Goal: Task Accomplishment & Management: Use online tool/utility

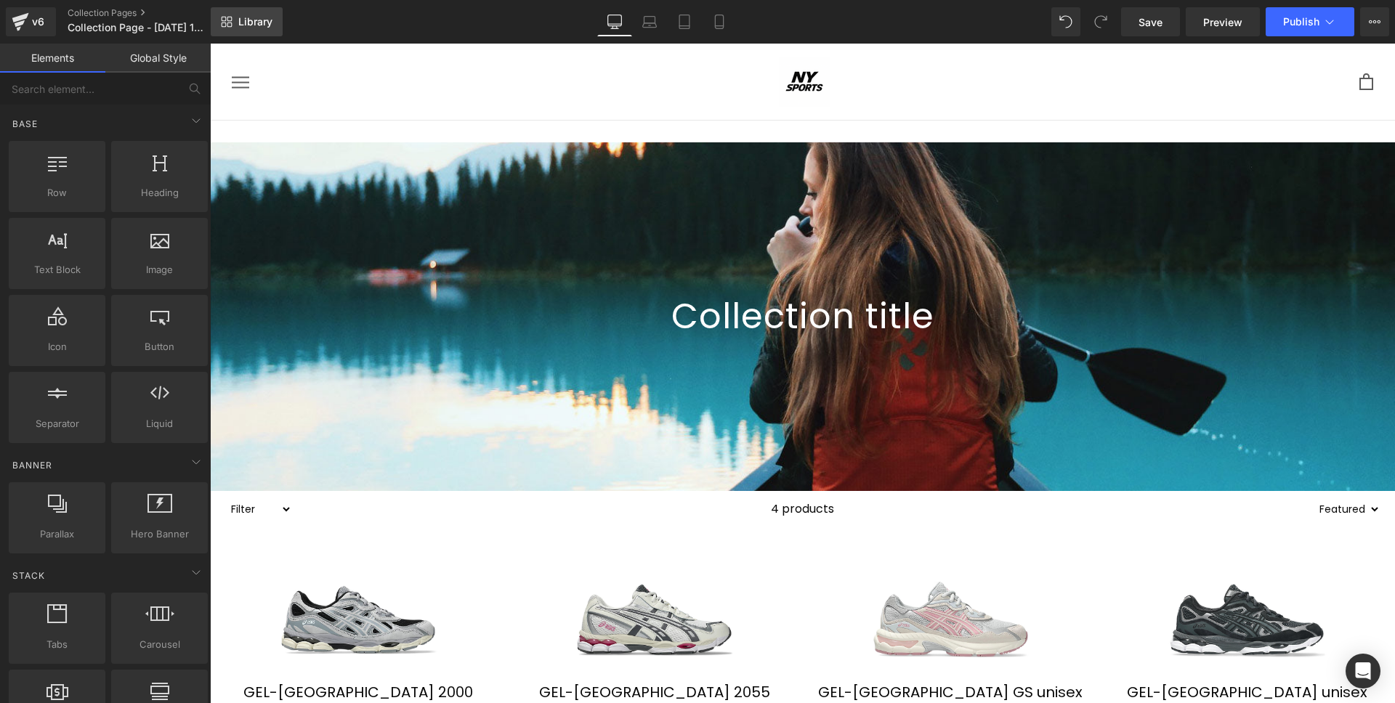
click at [280, 17] on link "Library" at bounding box center [247, 21] width 72 height 29
click at [267, 127] on link at bounding box center [267, 132] width 19 height 22
click at [300, 132] on icon at bounding box center [305, 131] width 10 height 10
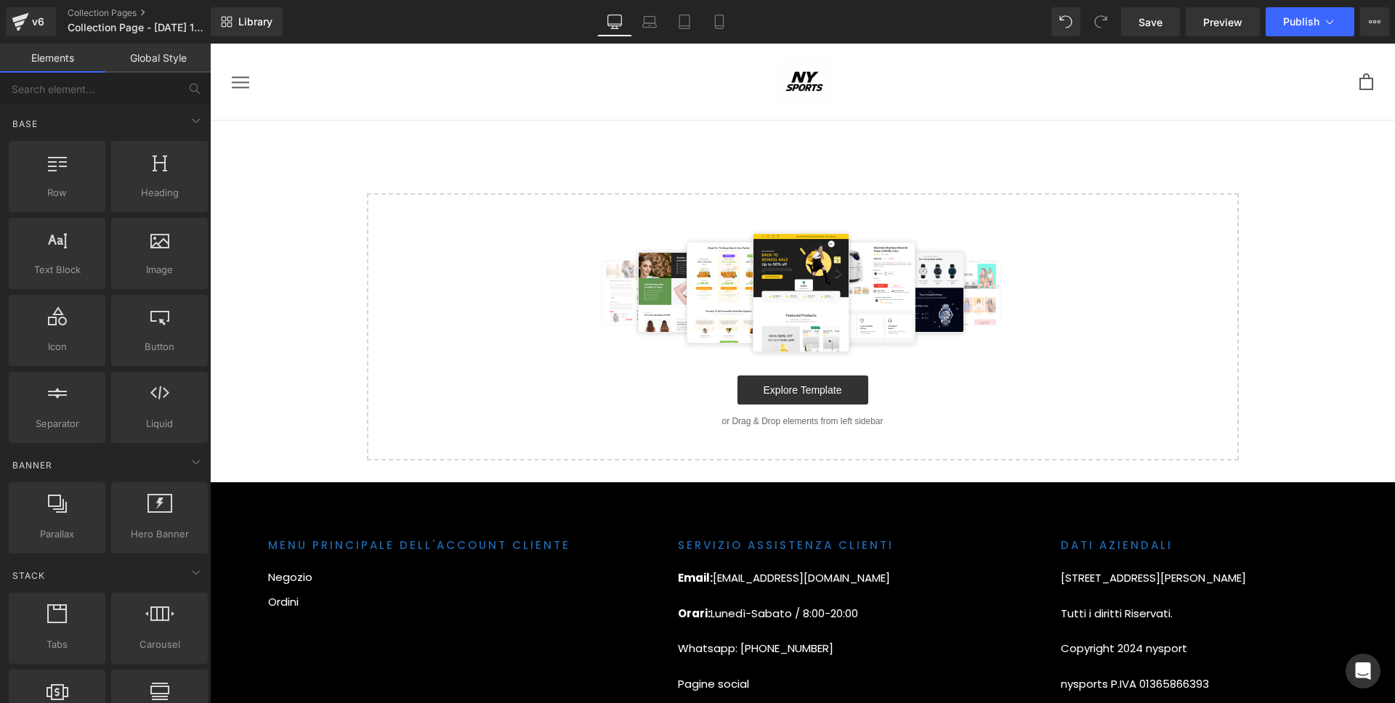
click at [244, 36] on div "Library Desktop Desktop Laptop Tablet Mobile Save Preview Publish Scheduled Vie…" at bounding box center [803, 22] width 1184 height 44
click at [244, 31] on link "Library" at bounding box center [247, 21] width 72 height 29
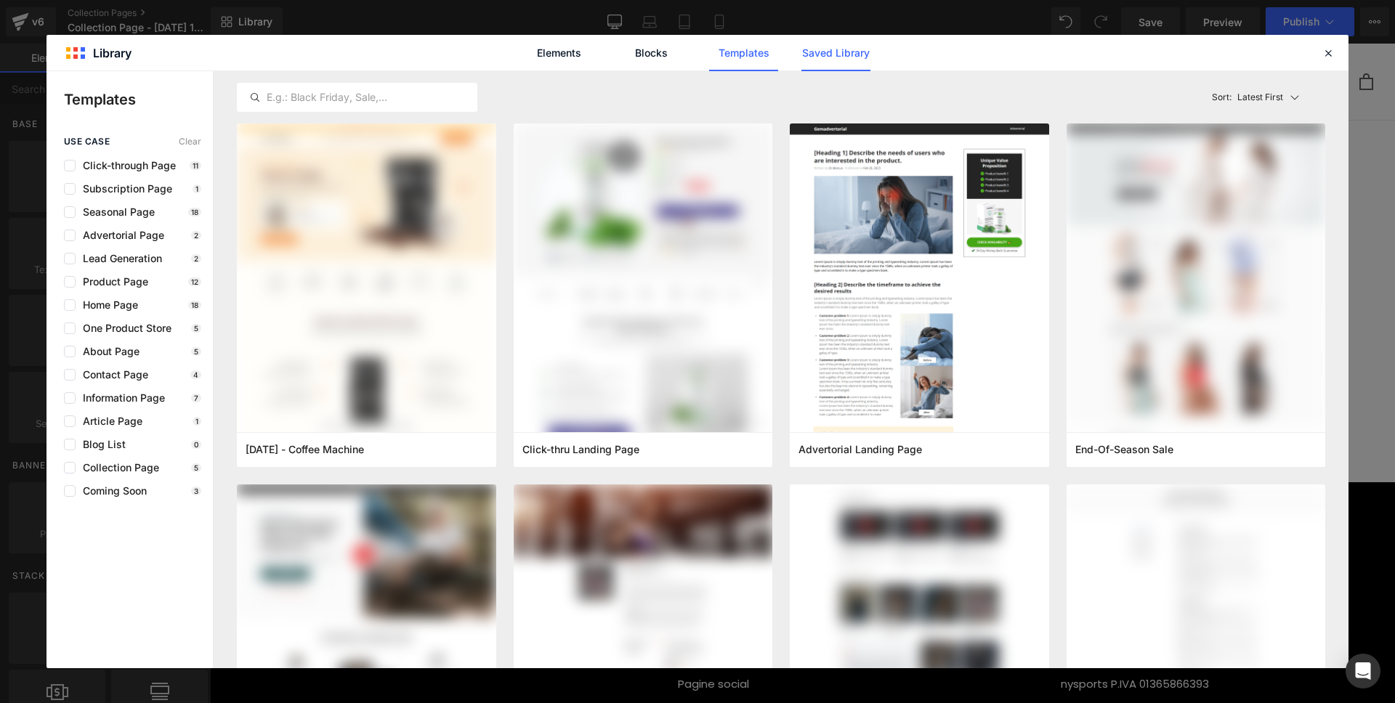
click at [804, 52] on link "Saved Library" at bounding box center [835, 53] width 69 height 36
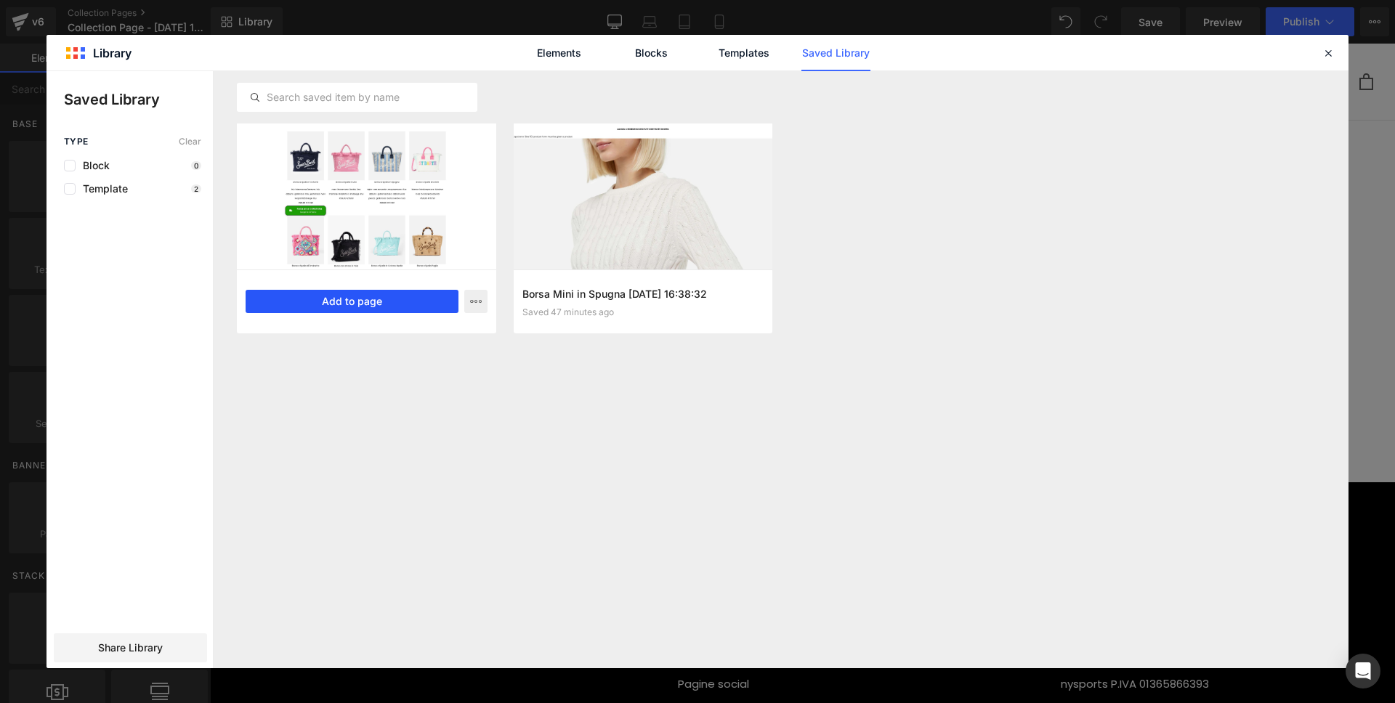
click at [378, 299] on button "Add to page" at bounding box center [352, 301] width 213 height 23
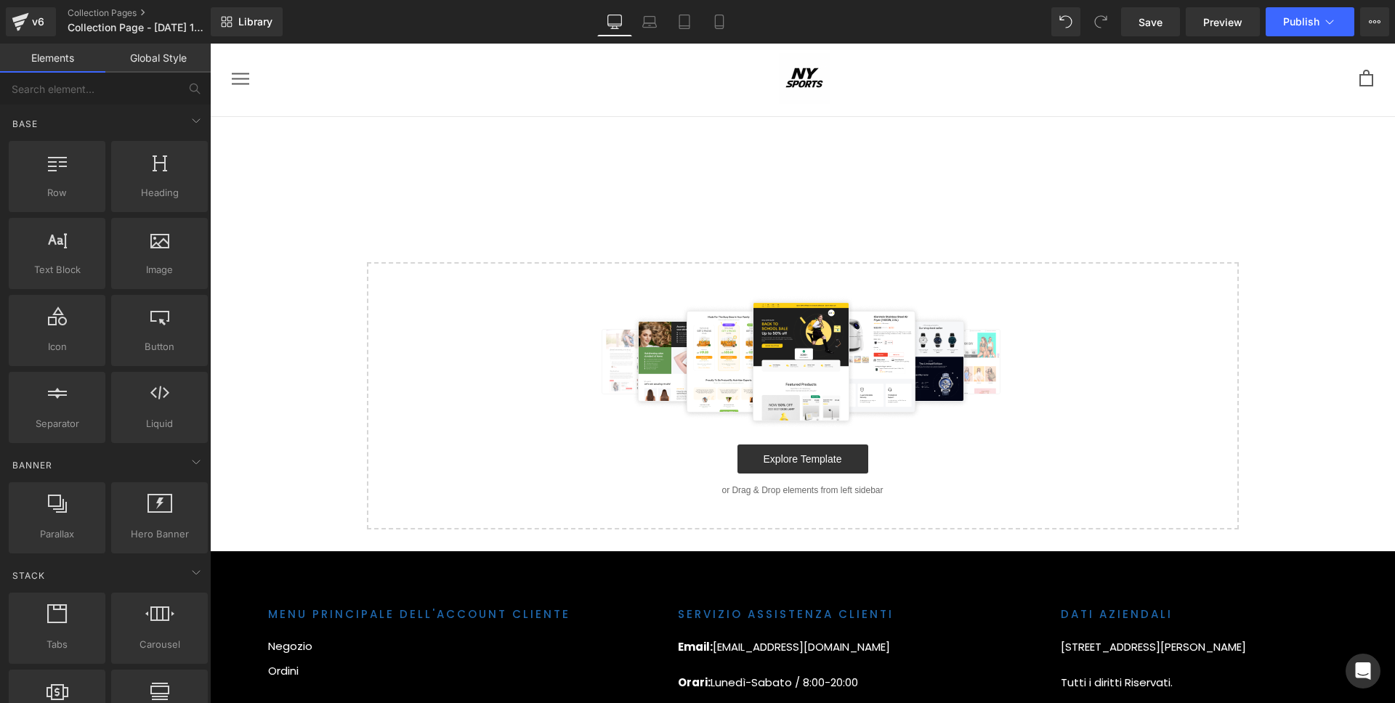
scroll to position [4, 0]
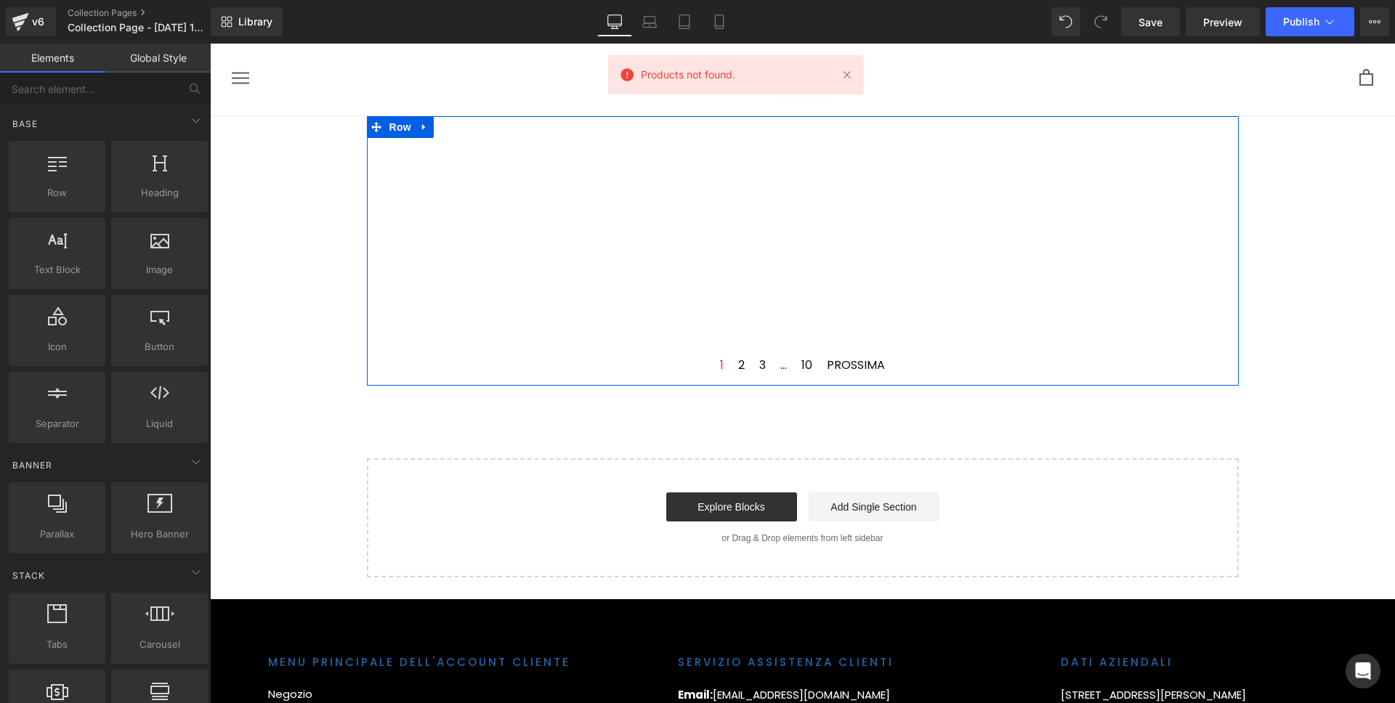
click at [649, 184] on div "Products not found. Product List" at bounding box center [803, 247] width 872 height 218
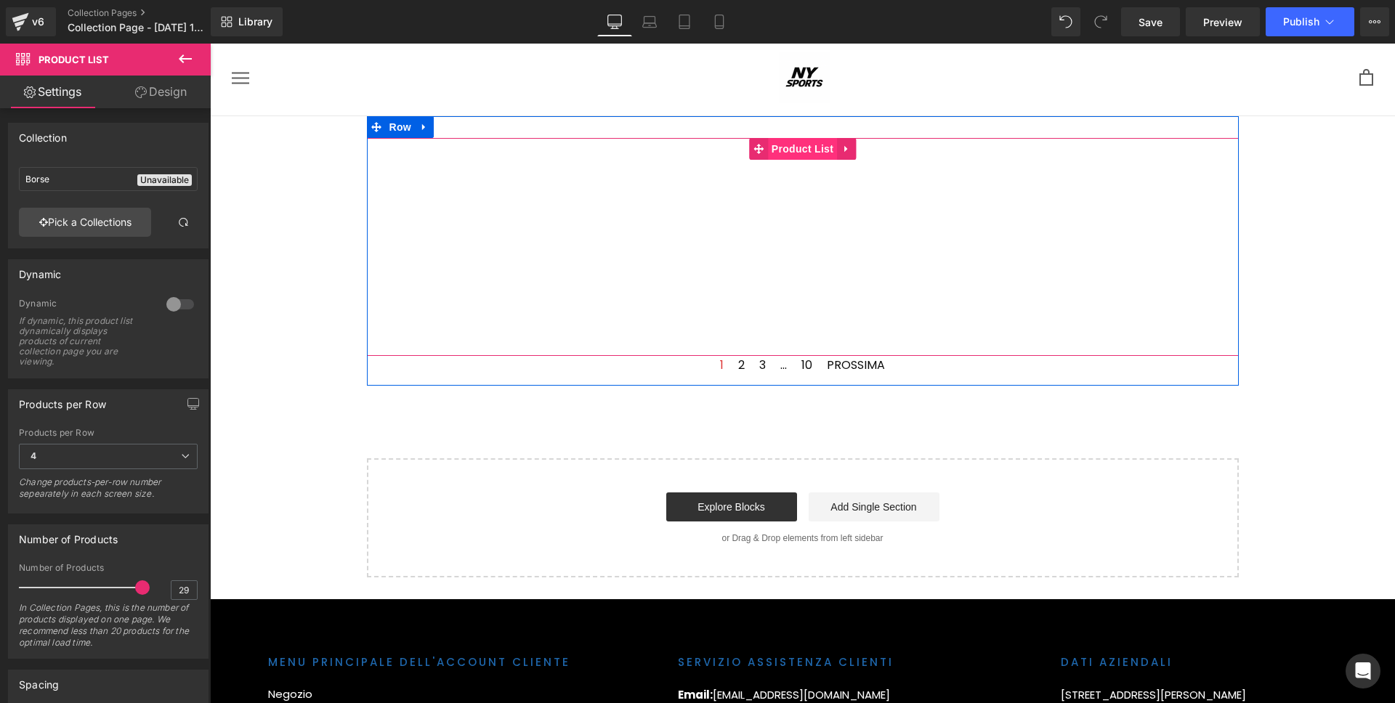
click at [781, 145] on span "Product List" at bounding box center [802, 149] width 69 height 22
click at [798, 146] on span "Product List" at bounding box center [802, 150] width 69 height 22
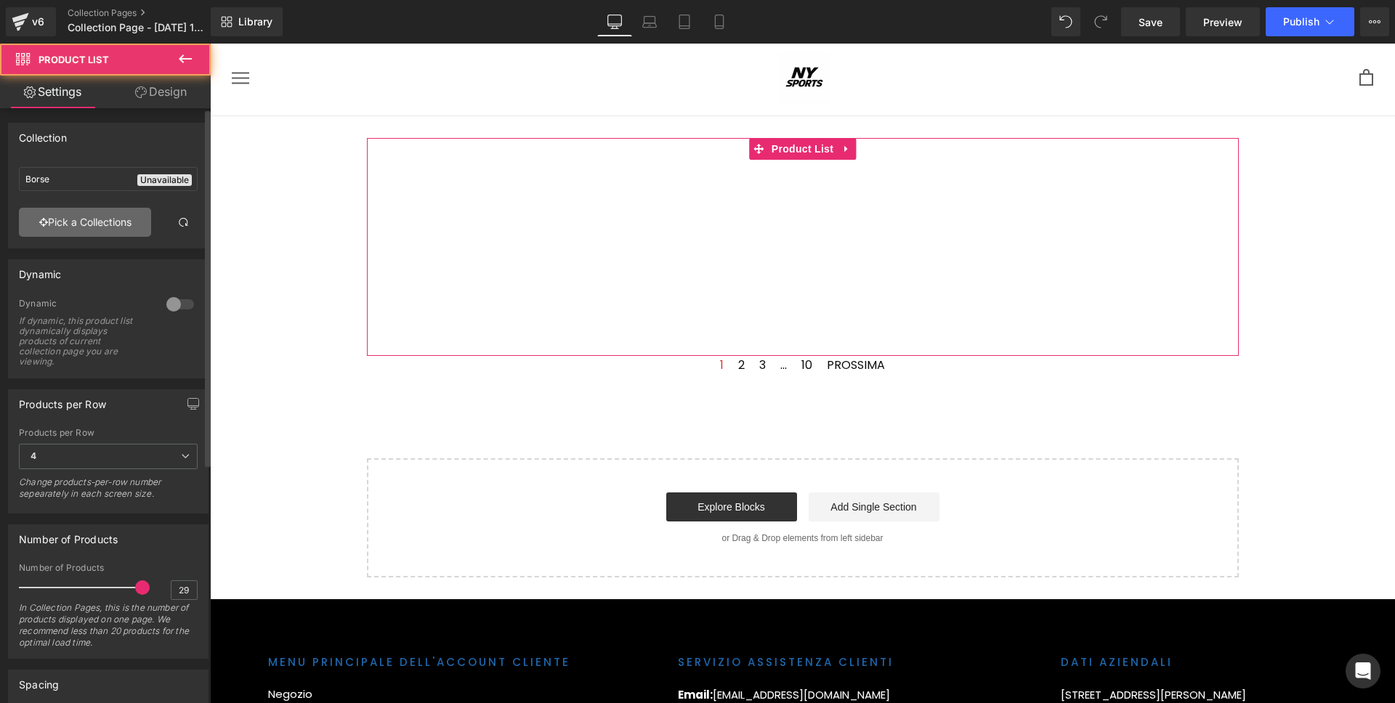
click at [124, 214] on link "Pick a Collections" at bounding box center [85, 222] width 132 height 29
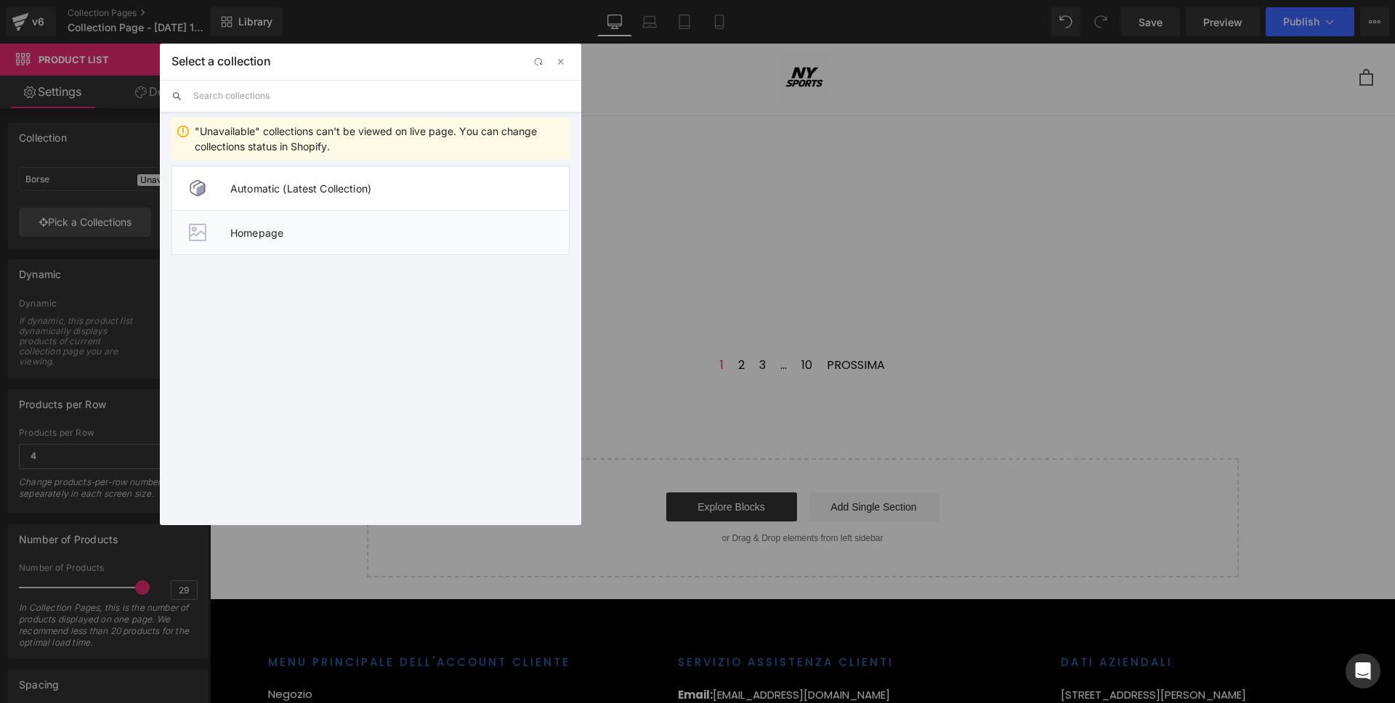
click at [309, 222] on li "Homepage" at bounding box center [370, 232] width 398 height 45
type input "Homepage"
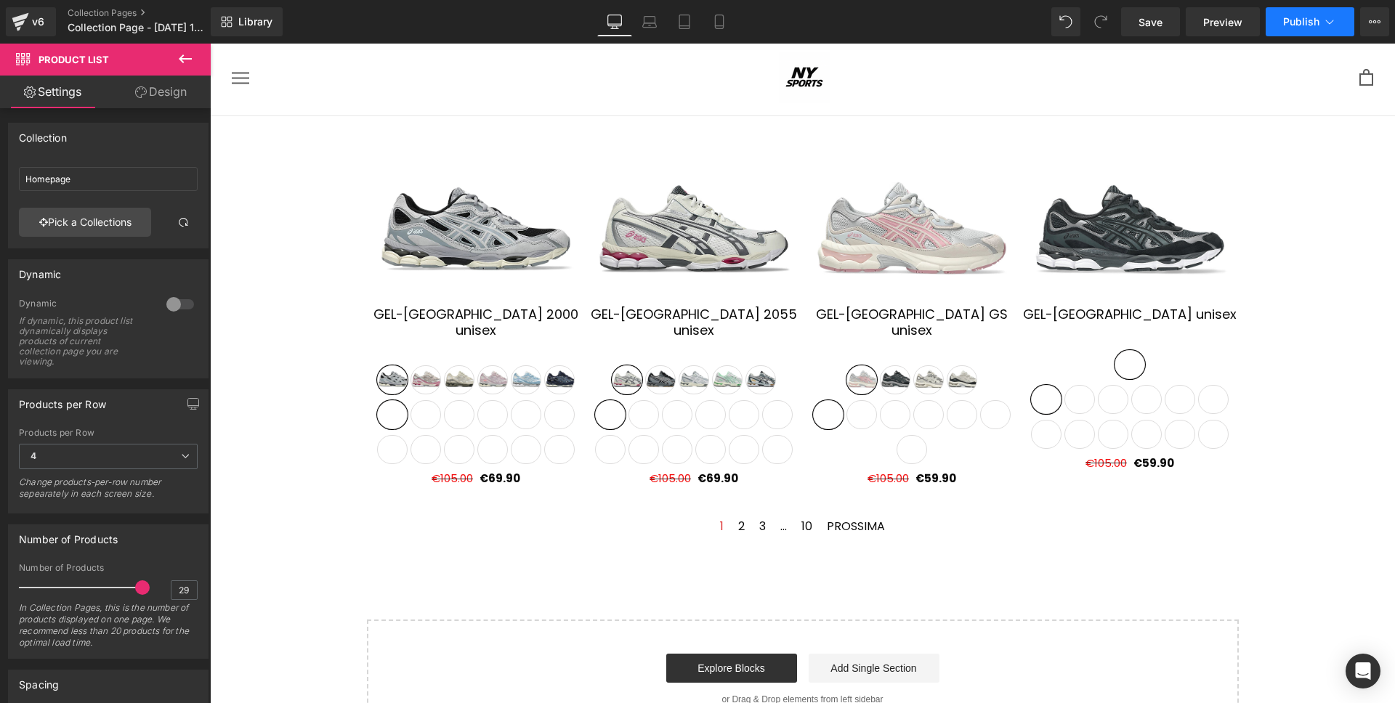
click at [1324, 25] on icon at bounding box center [1329, 22] width 15 height 15
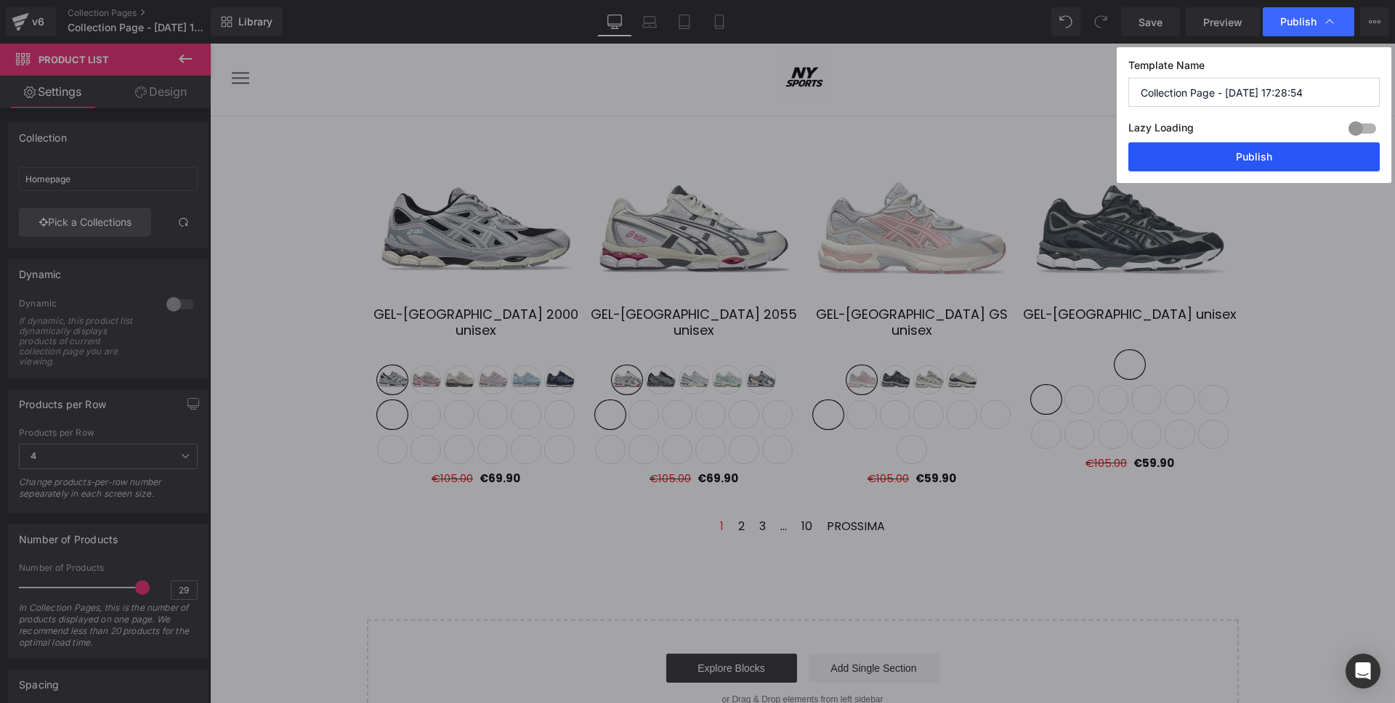
click at [1268, 142] on button "Publish" at bounding box center [1253, 156] width 251 height 29
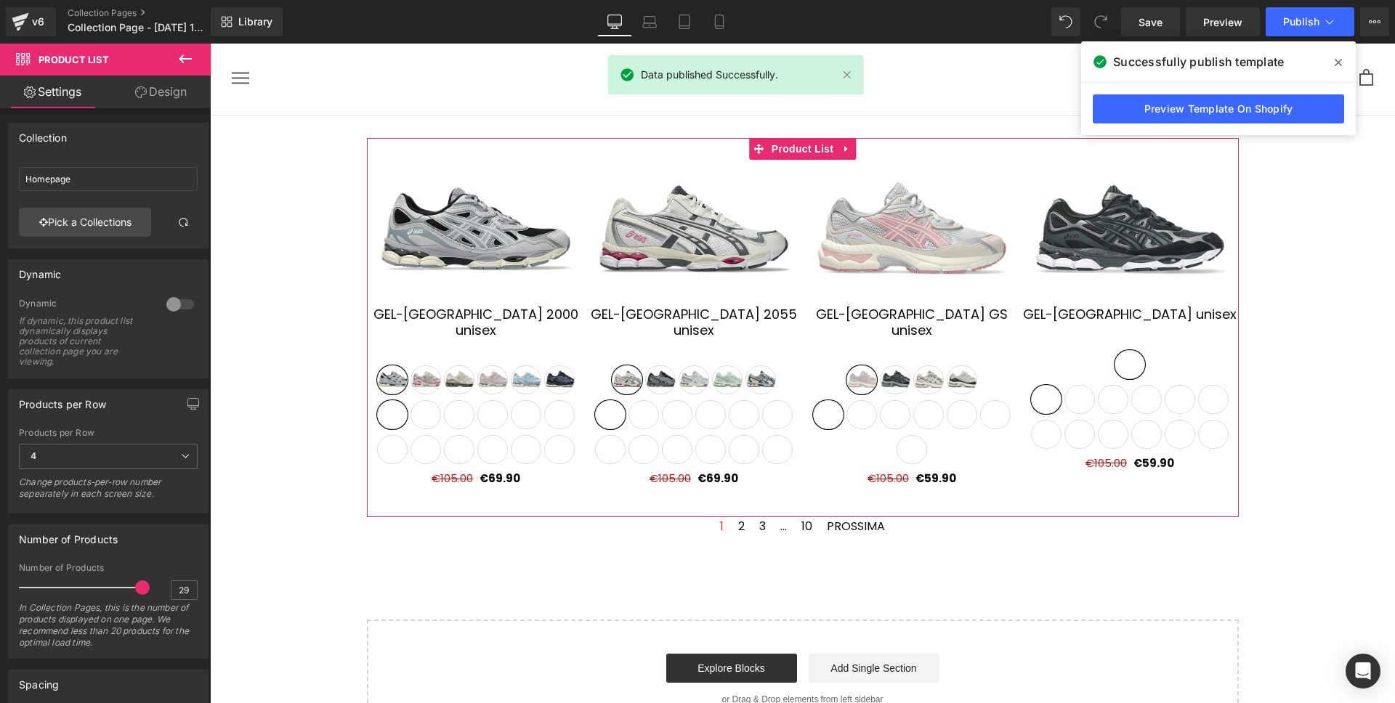
click at [147, 102] on link "Design" at bounding box center [160, 92] width 105 height 33
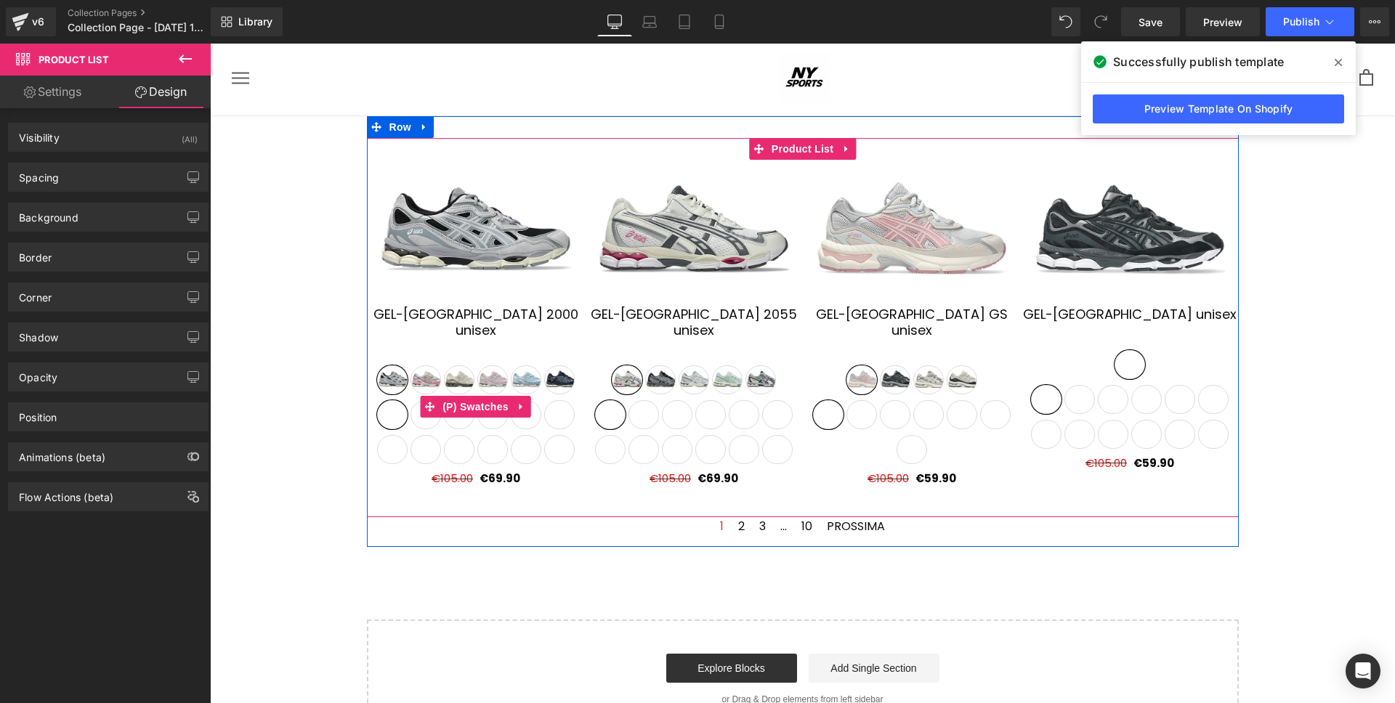
click at [459, 435] on span "43" at bounding box center [459, 449] width 31 height 29
click at [470, 397] on span "(P) Swatches" at bounding box center [475, 408] width 73 height 22
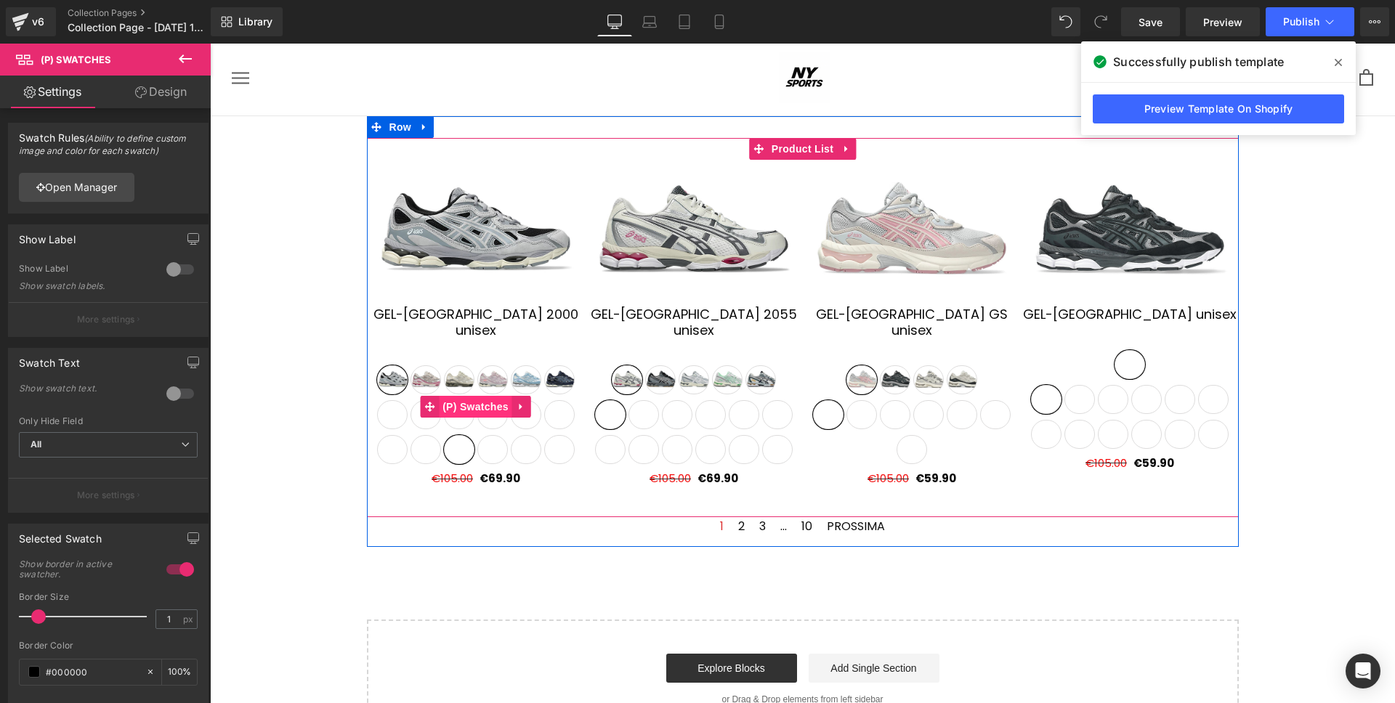
click at [476, 396] on span "(P) Swatches" at bounding box center [475, 407] width 73 height 22
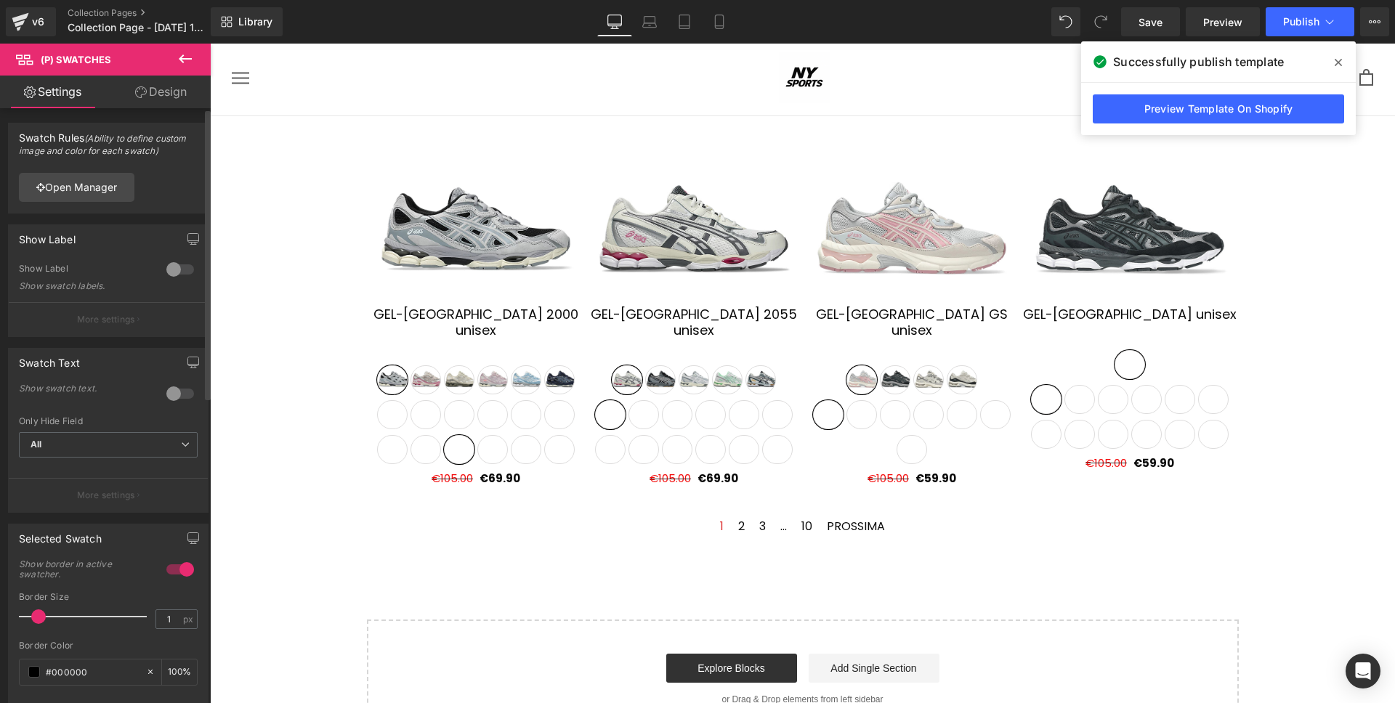
click at [169, 270] on div at bounding box center [180, 269] width 35 height 23
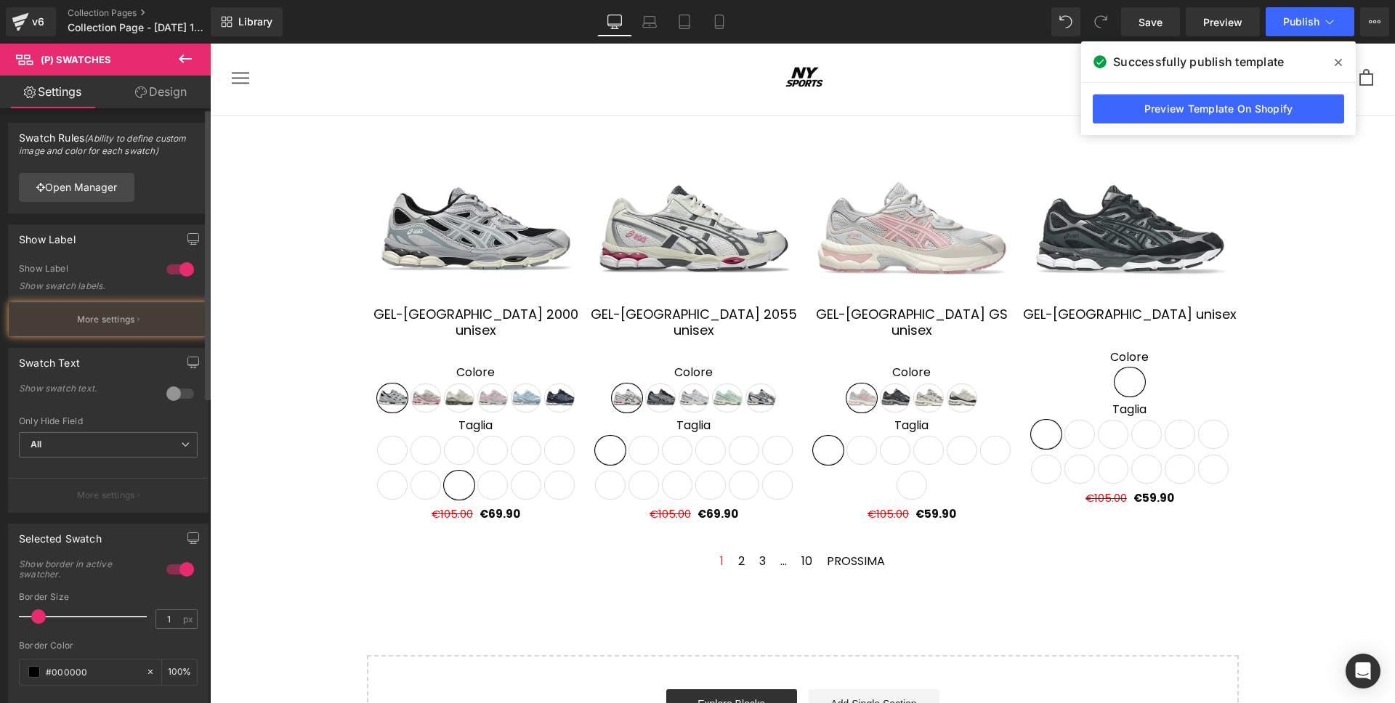
click at [177, 270] on div at bounding box center [180, 269] width 35 height 23
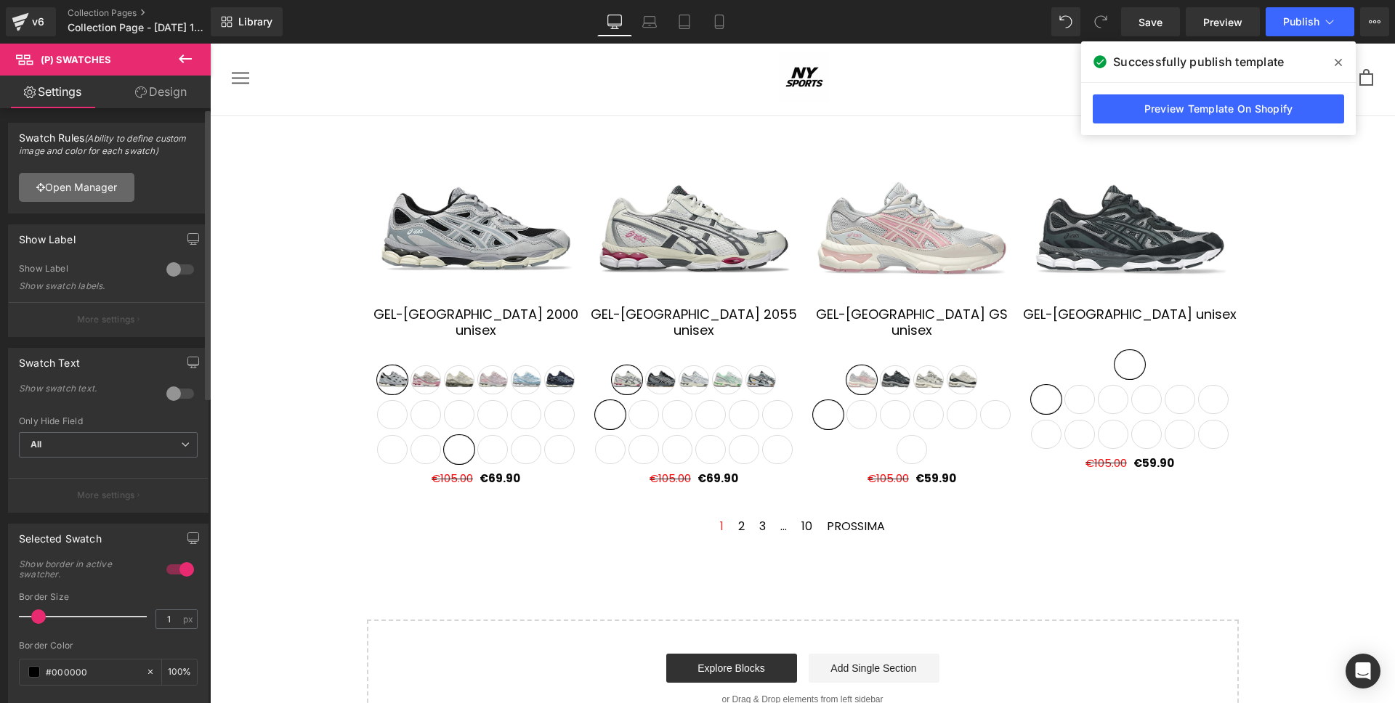
click at [112, 188] on link "Open Manager" at bounding box center [77, 187] width 116 height 29
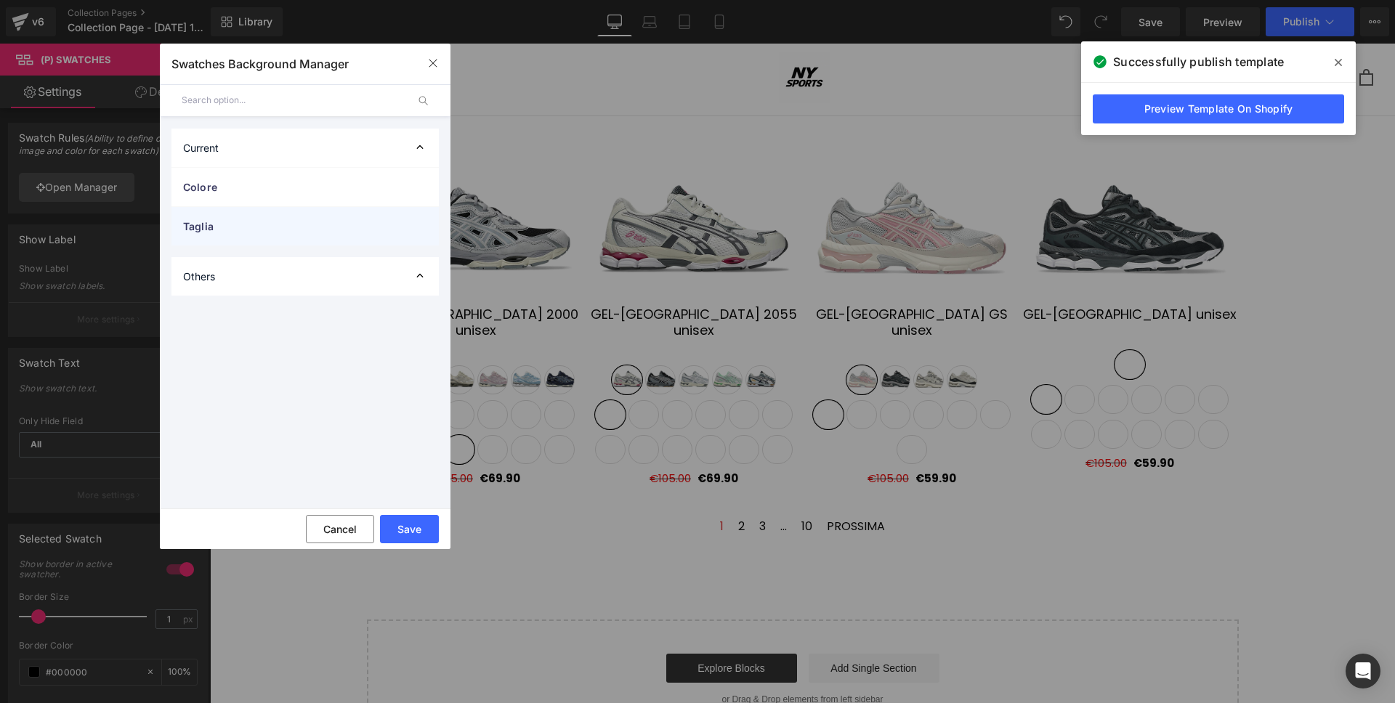
click at [323, 220] on span "Taglia" at bounding box center [290, 226] width 215 height 15
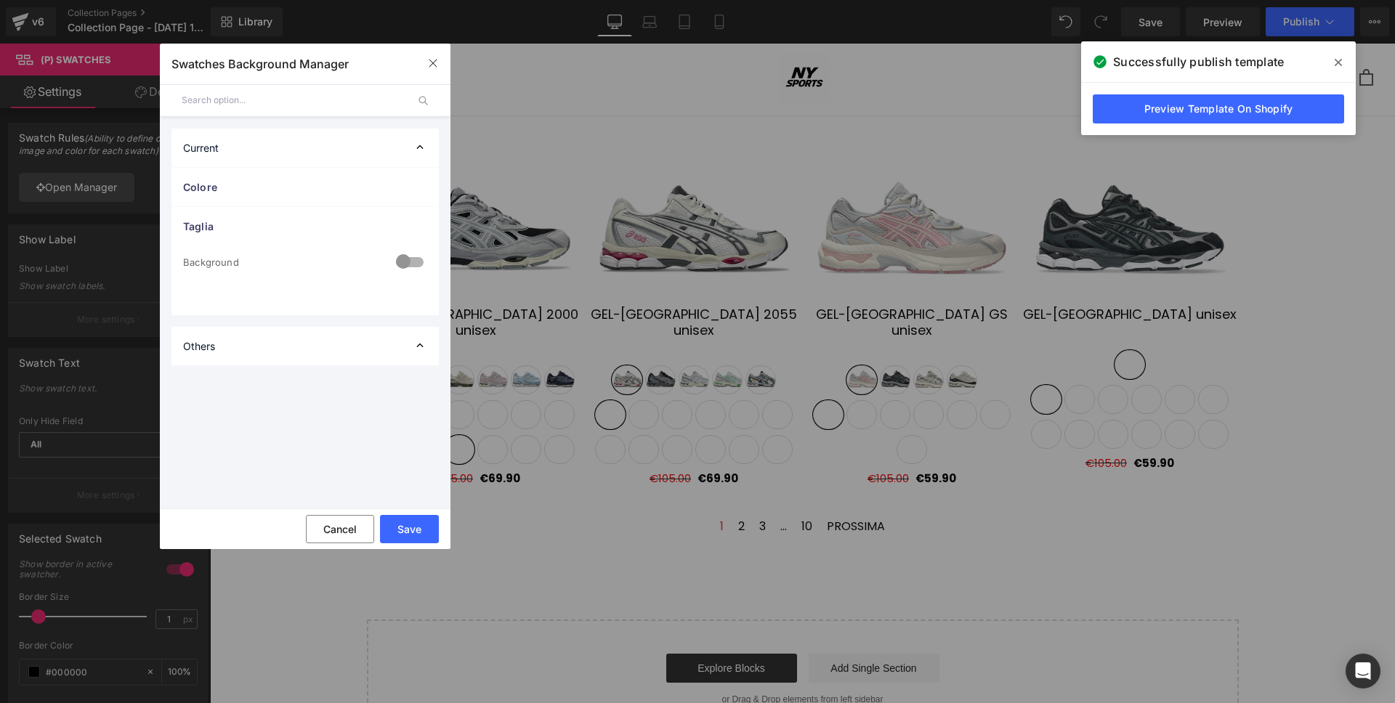
click at [406, 261] on div at bounding box center [409, 263] width 35 height 28
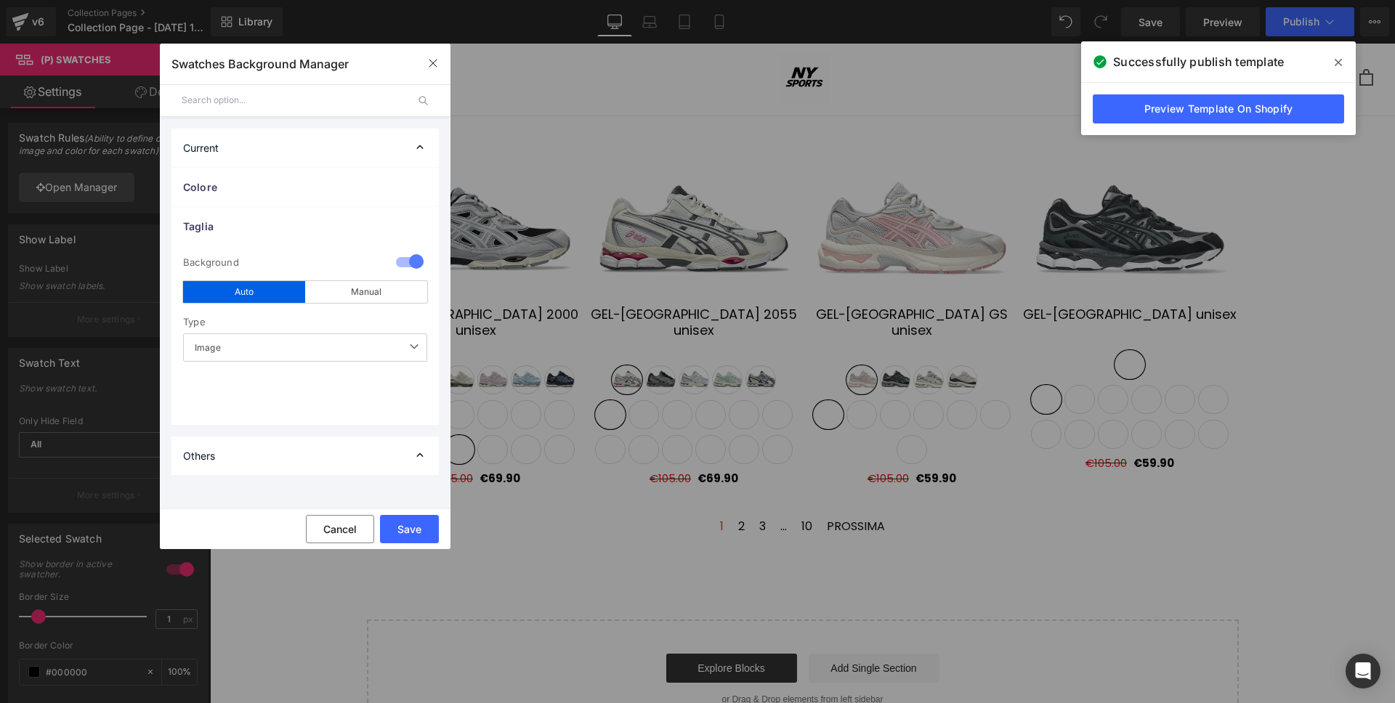
click at [406, 261] on div at bounding box center [409, 263] width 35 height 28
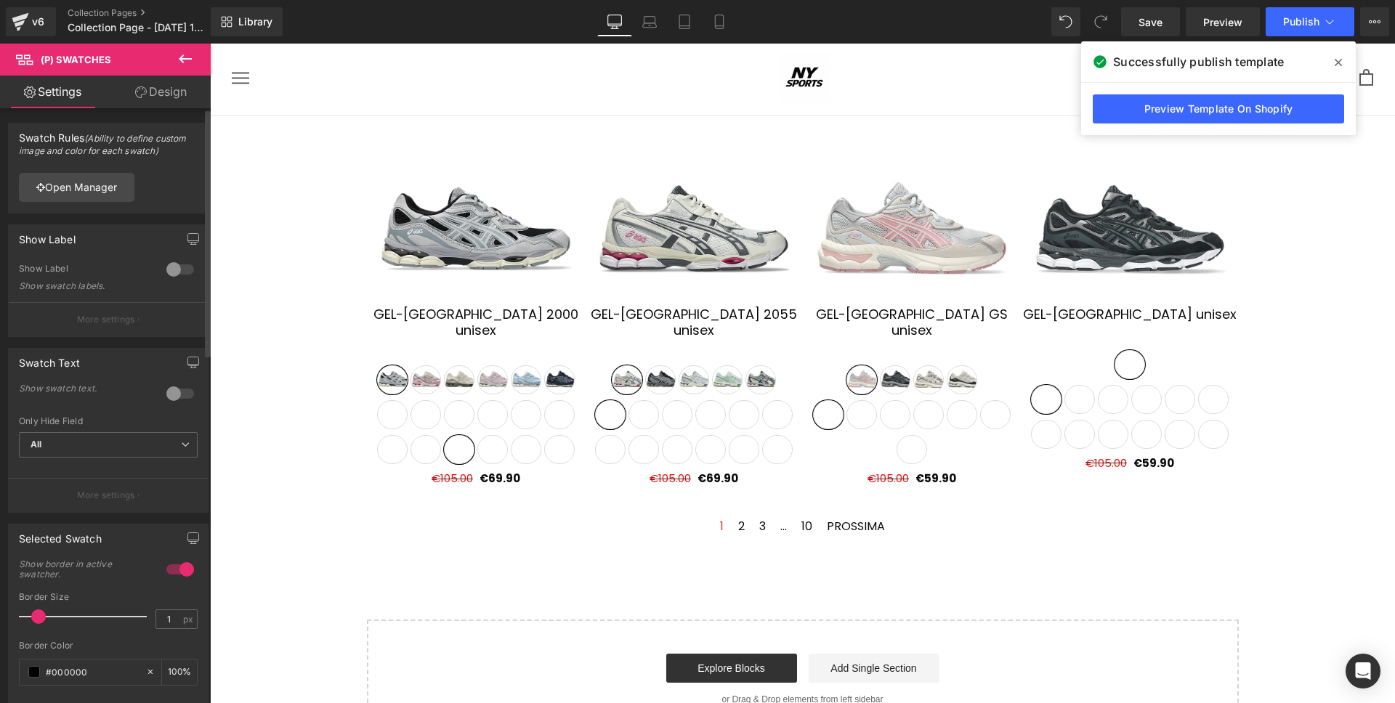
click at [132, 315] on button "More settings" at bounding box center [108, 319] width 199 height 34
click at [178, 262] on div at bounding box center [180, 269] width 35 height 23
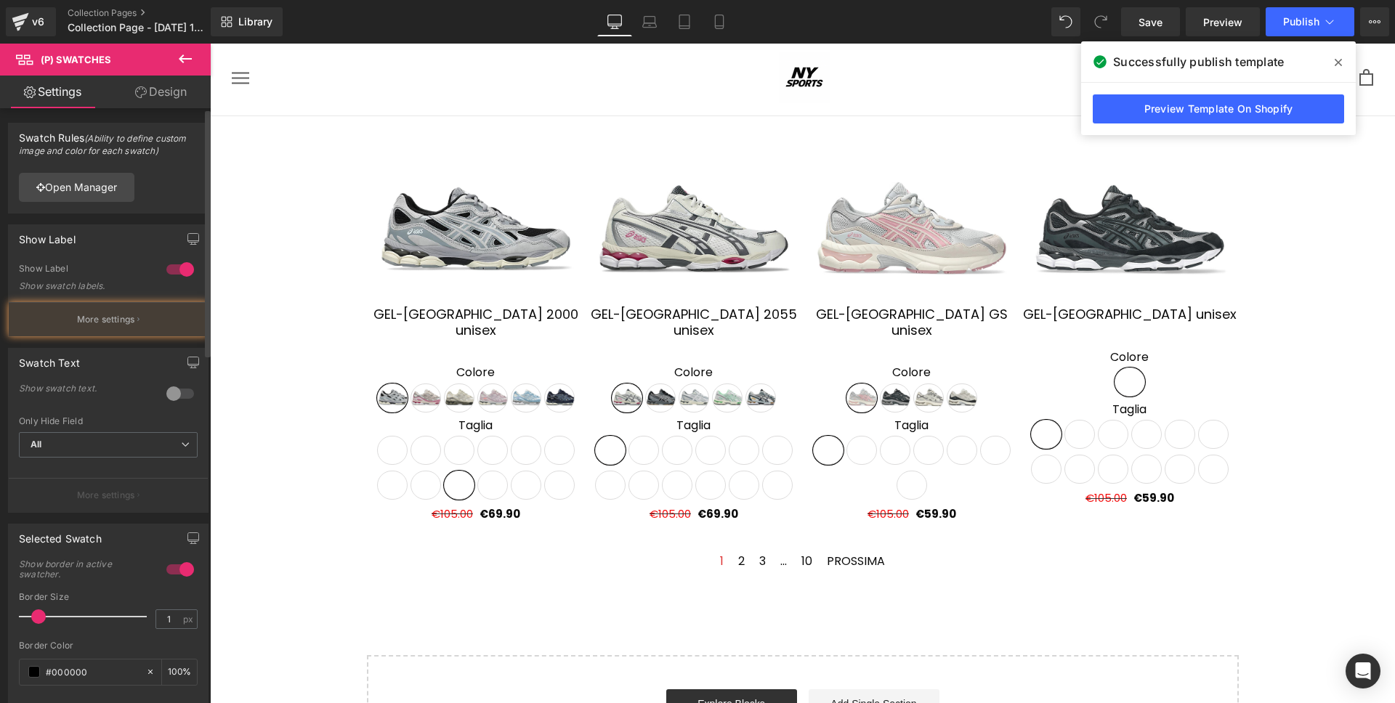
click at [177, 264] on div at bounding box center [180, 269] width 35 height 23
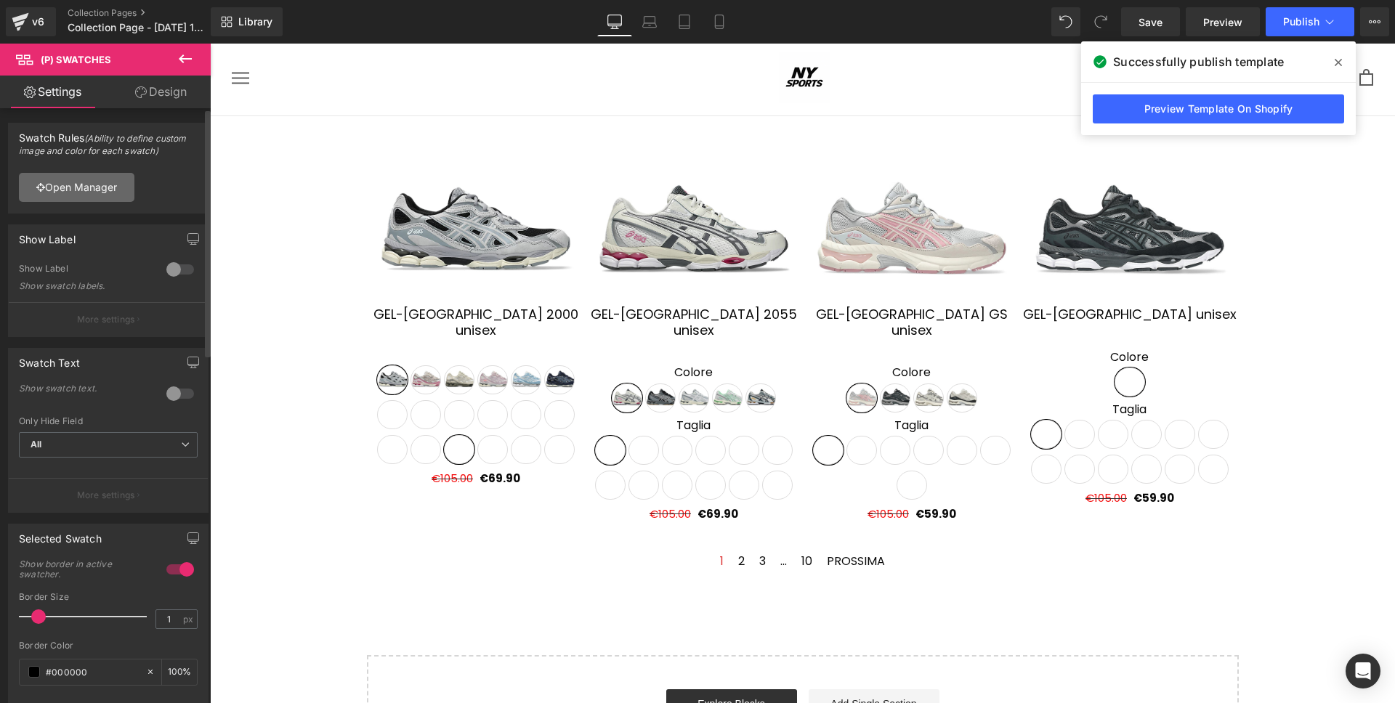
click at [108, 187] on link "Open Manager" at bounding box center [77, 187] width 116 height 29
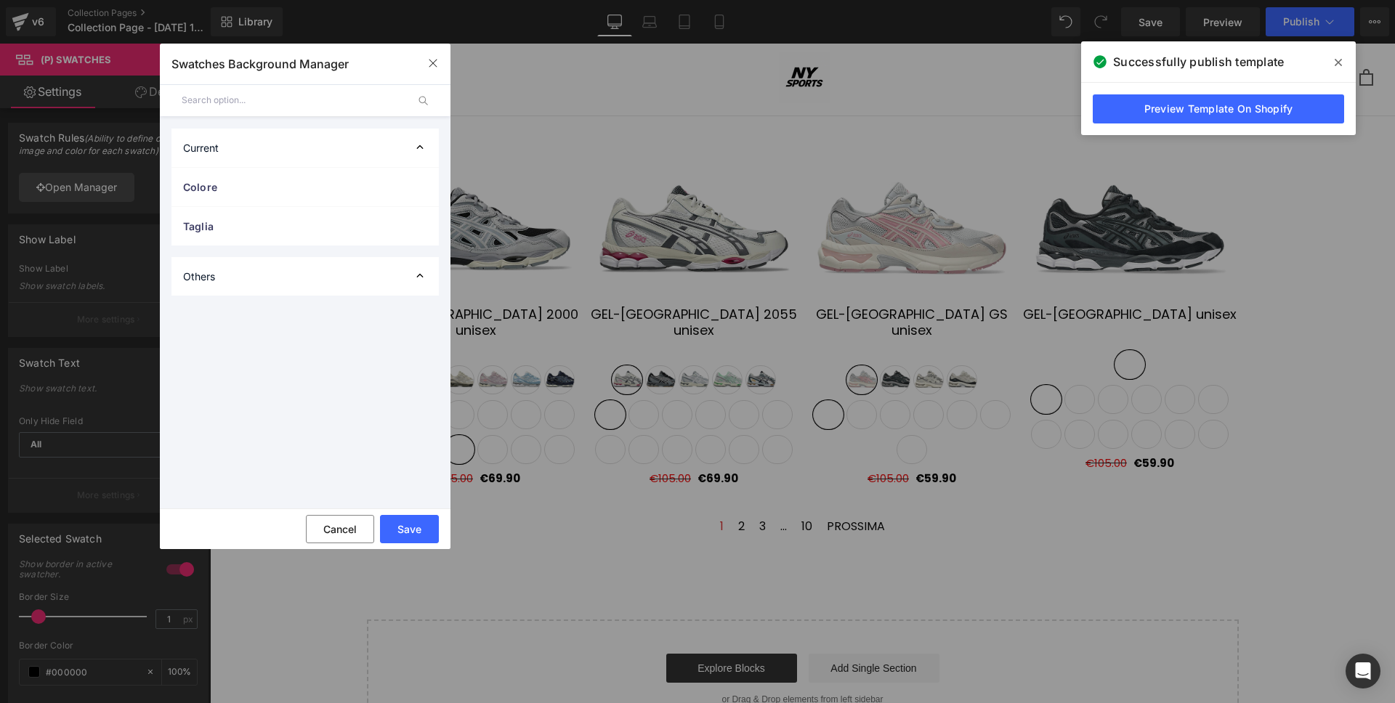
click at [359, 137] on div "Current" at bounding box center [304, 148] width 267 height 39
click at [316, 192] on div "Others" at bounding box center [304, 198] width 267 height 39
click at [368, 208] on div "Others" at bounding box center [304, 198] width 267 height 39
click at [380, 159] on div "Current" at bounding box center [304, 148] width 267 height 39
click at [351, 166] on div "Current" at bounding box center [304, 148] width 267 height 39
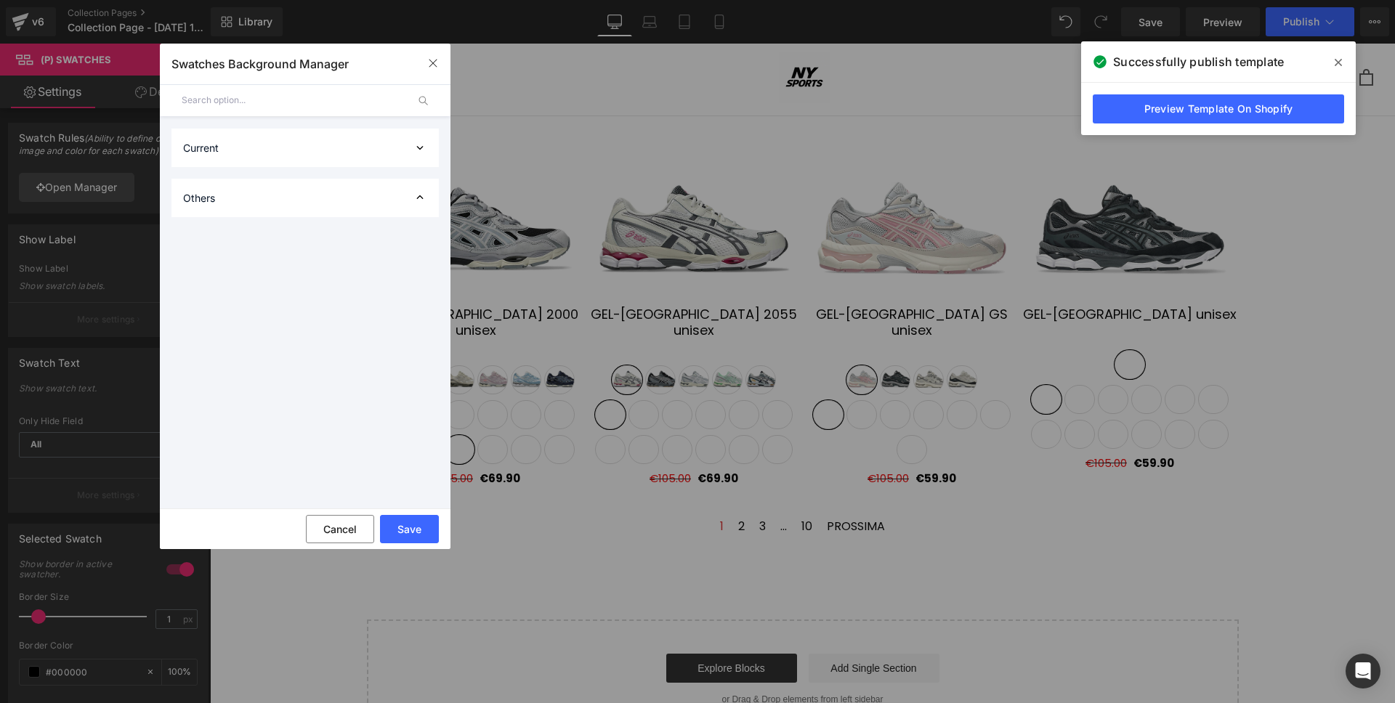
click at [349, 171] on div "Current Colore 1 auto Image Color [GEOGRAPHIC_DATA] color [PERSON_NAME]" at bounding box center [305, 313] width 291 height 392
click at [350, 166] on div "Current" at bounding box center [304, 148] width 267 height 39
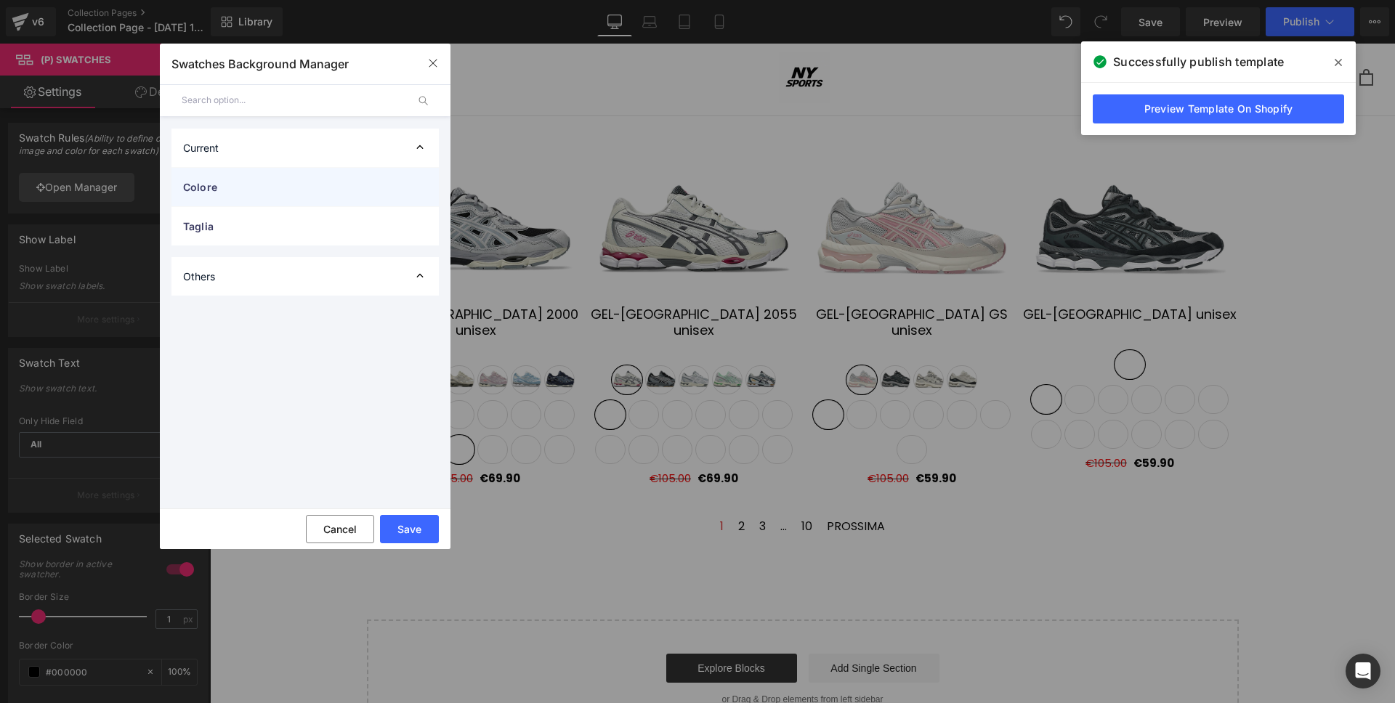
click at [341, 189] on span "Colore" at bounding box center [290, 186] width 215 height 15
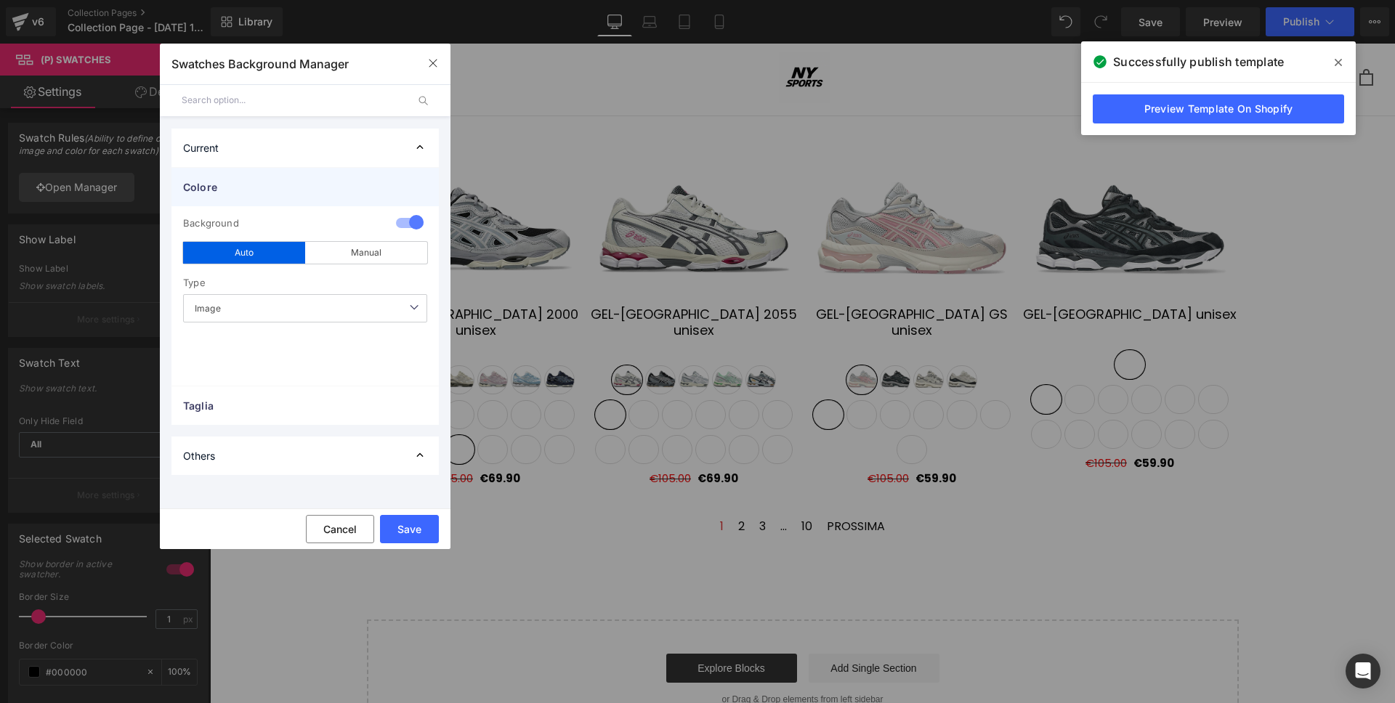
click at [341, 189] on span "Colore" at bounding box center [290, 186] width 215 height 15
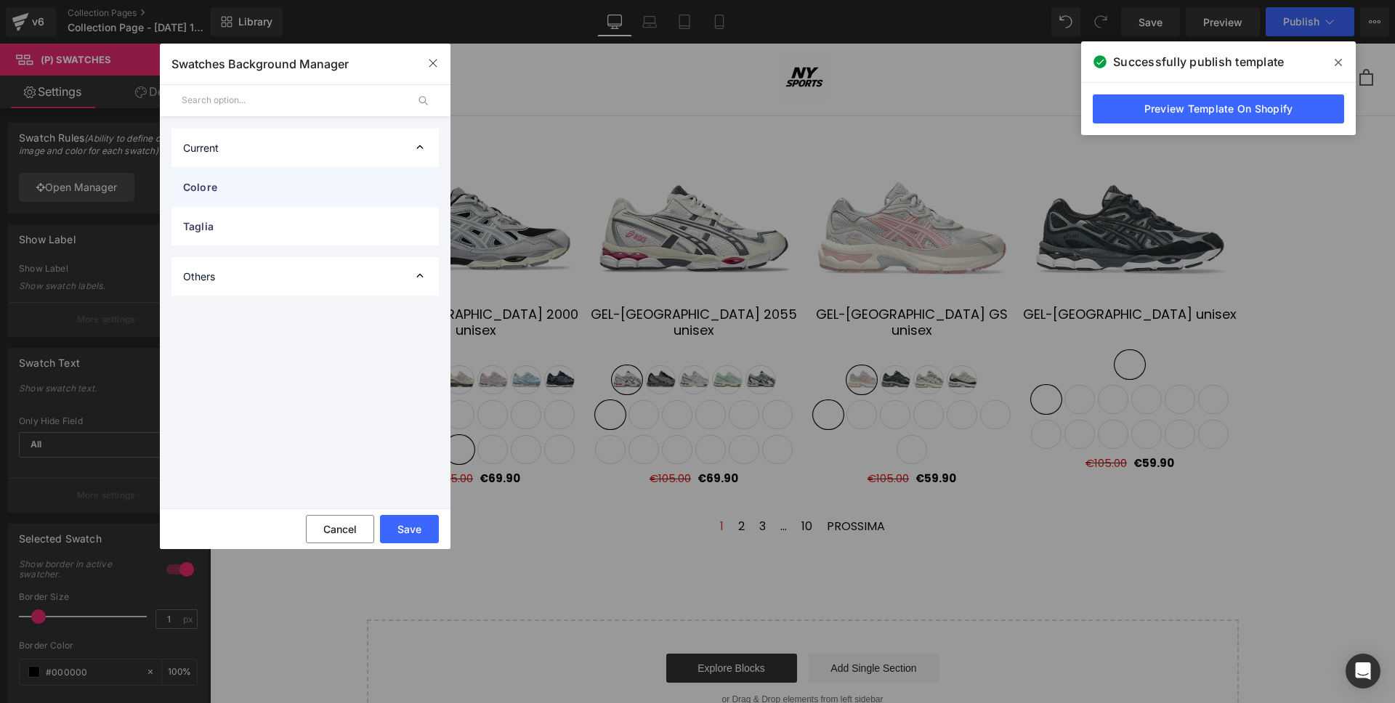
click at [341, 189] on span "Colore" at bounding box center [290, 186] width 215 height 15
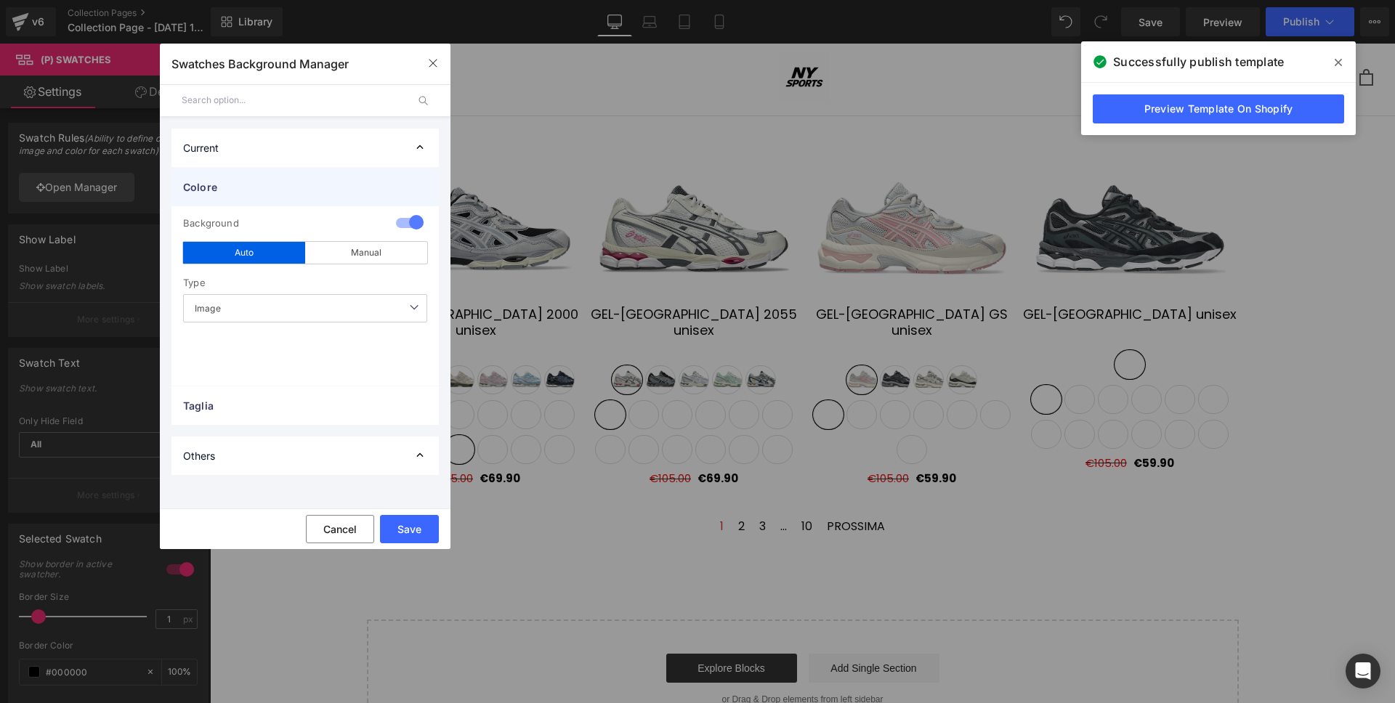
click at [341, 188] on span "Colore" at bounding box center [290, 186] width 215 height 15
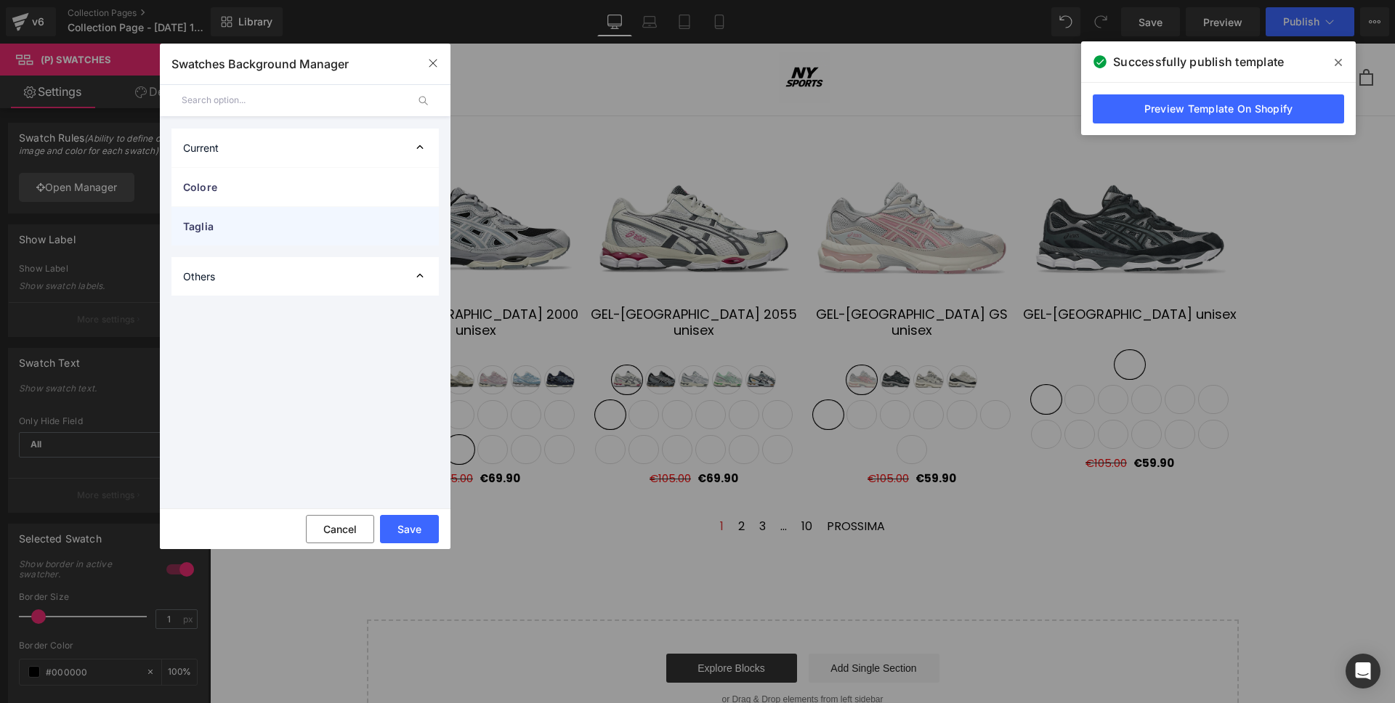
click at [296, 222] on span "Taglia" at bounding box center [290, 226] width 215 height 15
click at [301, 232] on div "Taglia" at bounding box center [304, 226] width 267 height 39
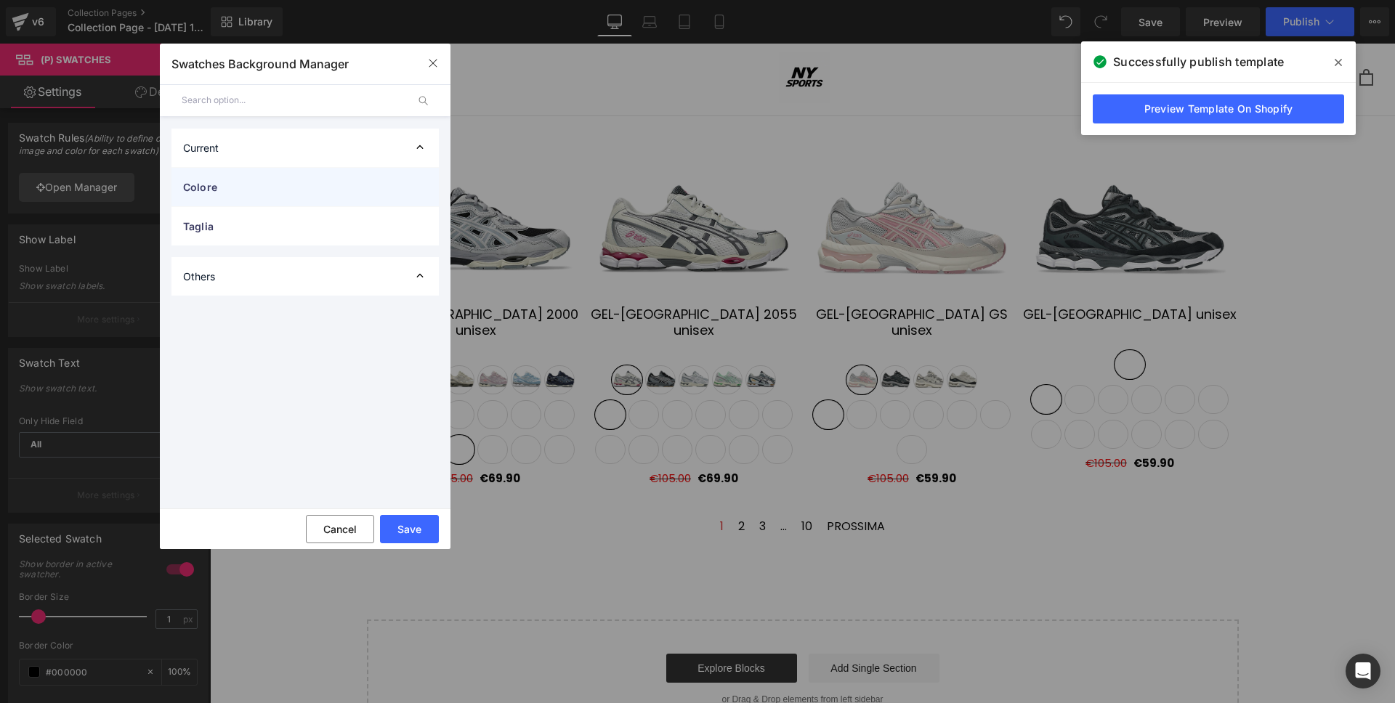
click at [307, 183] on span "Colore" at bounding box center [290, 186] width 215 height 15
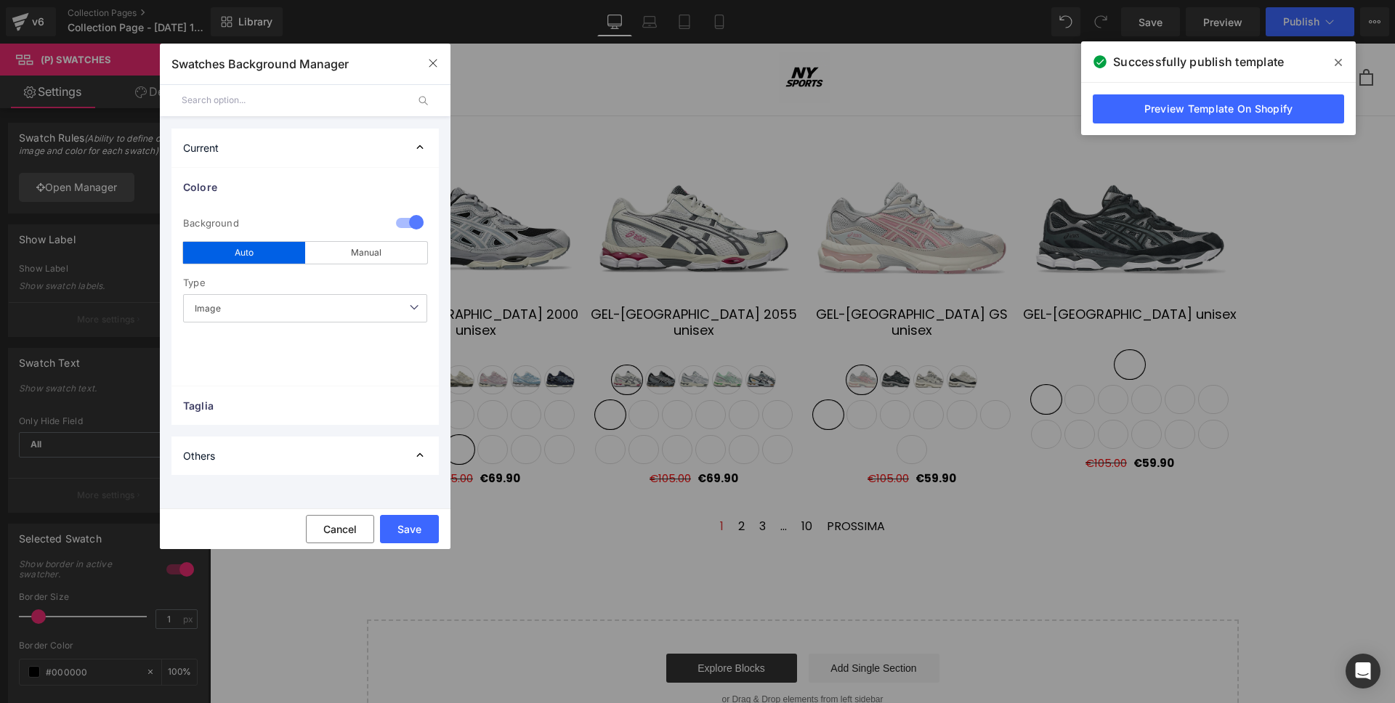
click at [439, 525] on div "Save Cancel" at bounding box center [305, 528] width 291 height 41
click at [408, 530] on button "Save" at bounding box center [409, 529] width 59 height 28
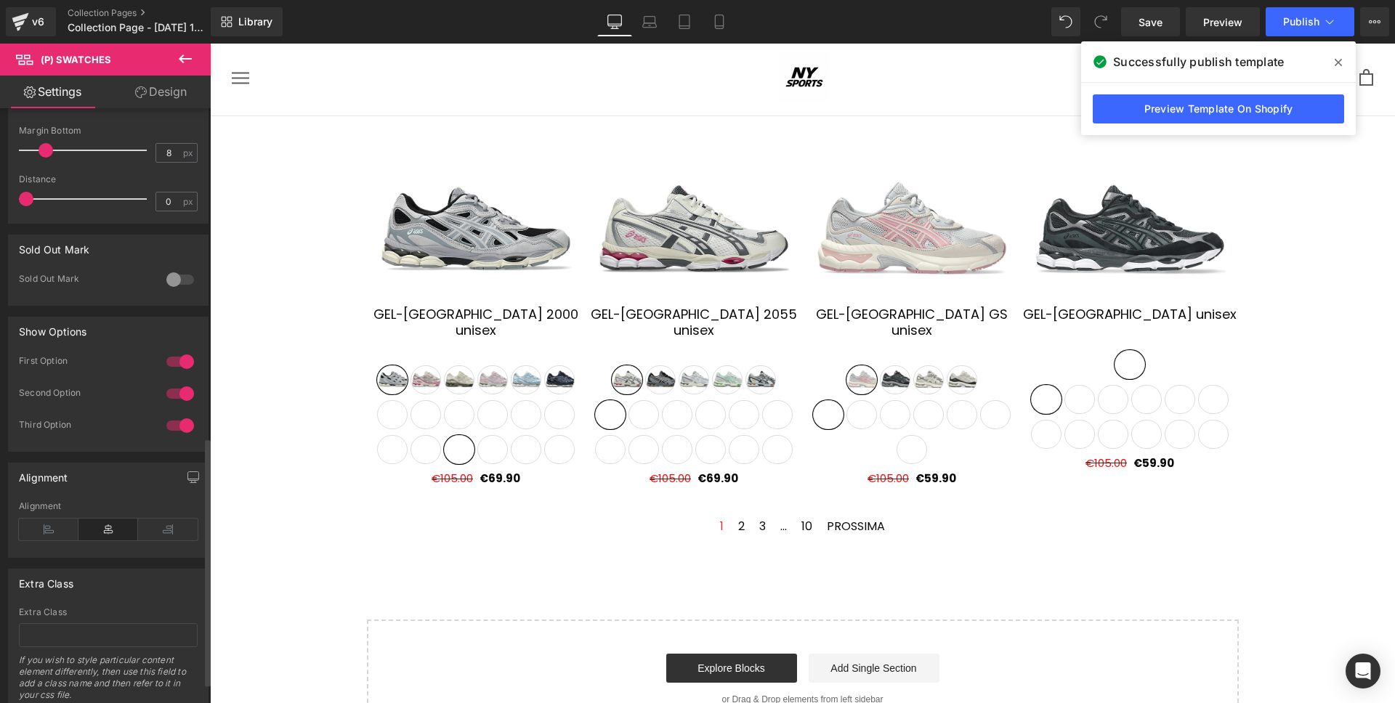
scroll to position [839, 0]
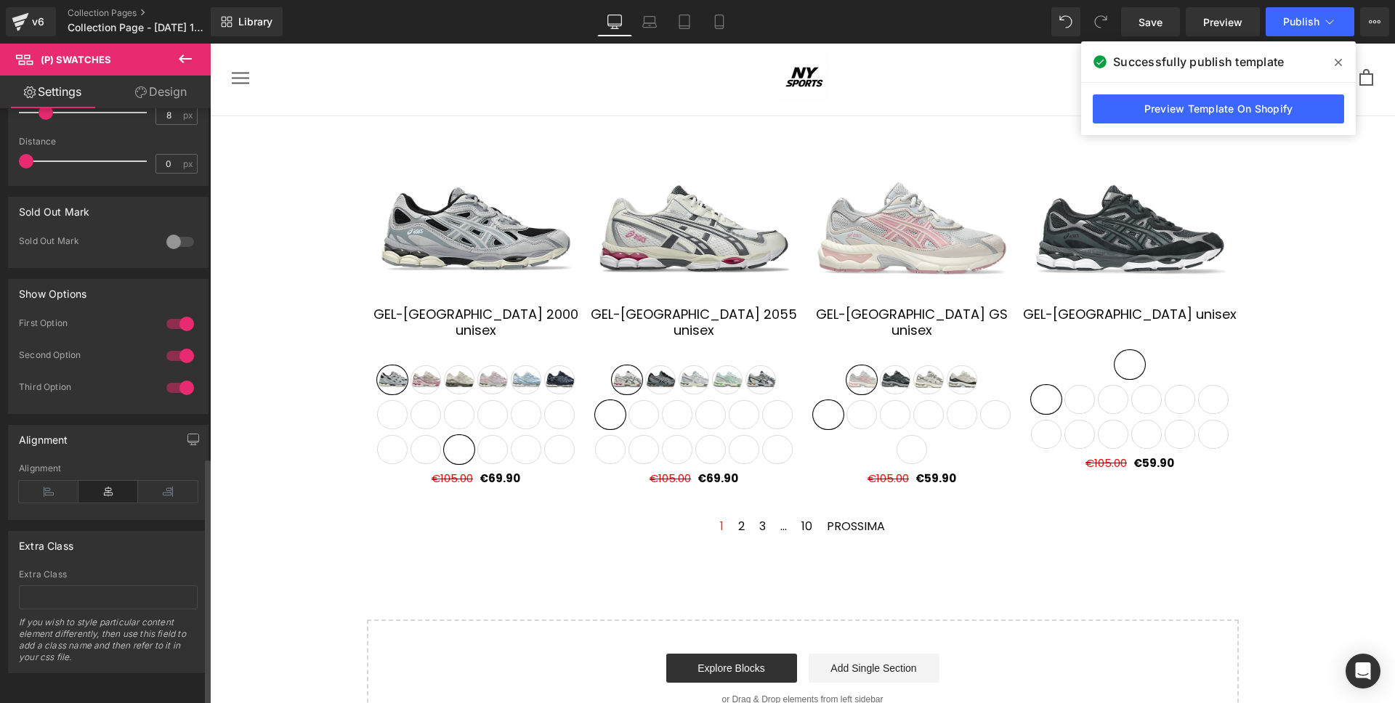
click at [169, 344] on div at bounding box center [180, 355] width 35 height 23
click at [174, 376] on div at bounding box center [180, 387] width 35 height 23
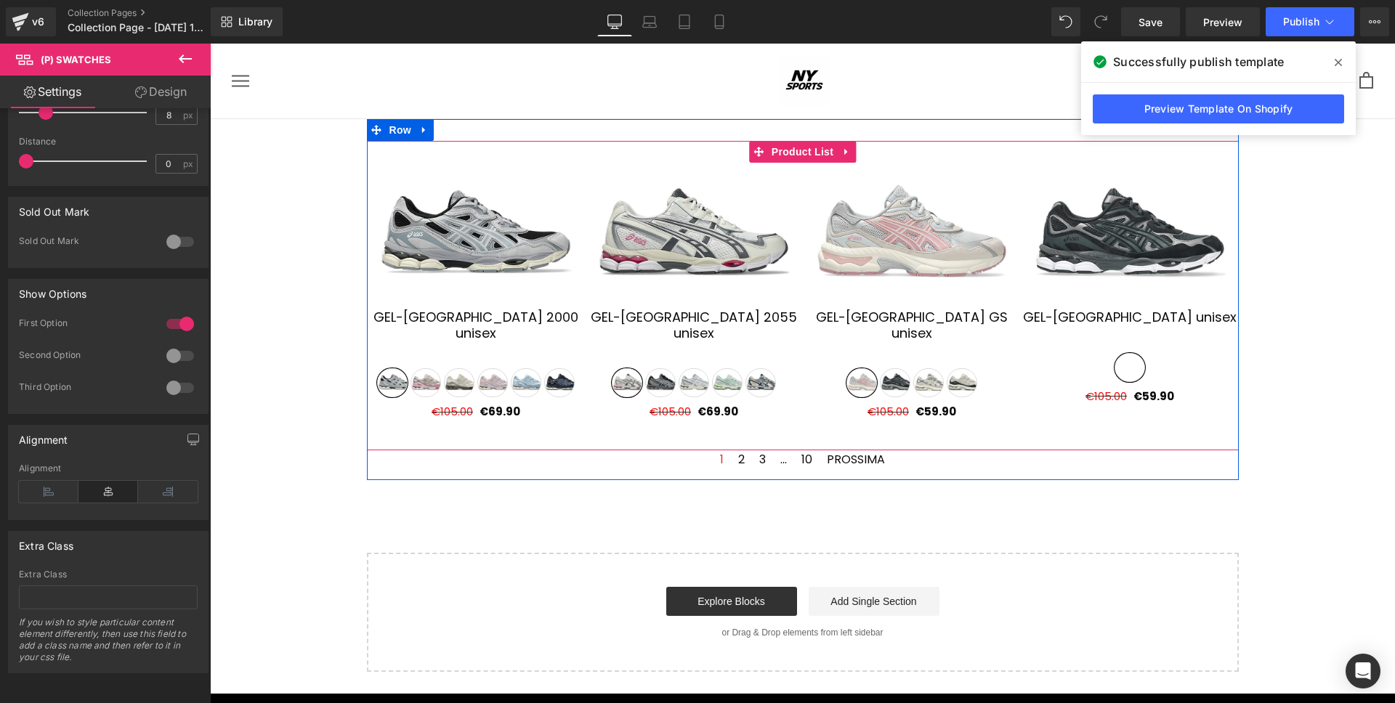
scroll to position [0, 0]
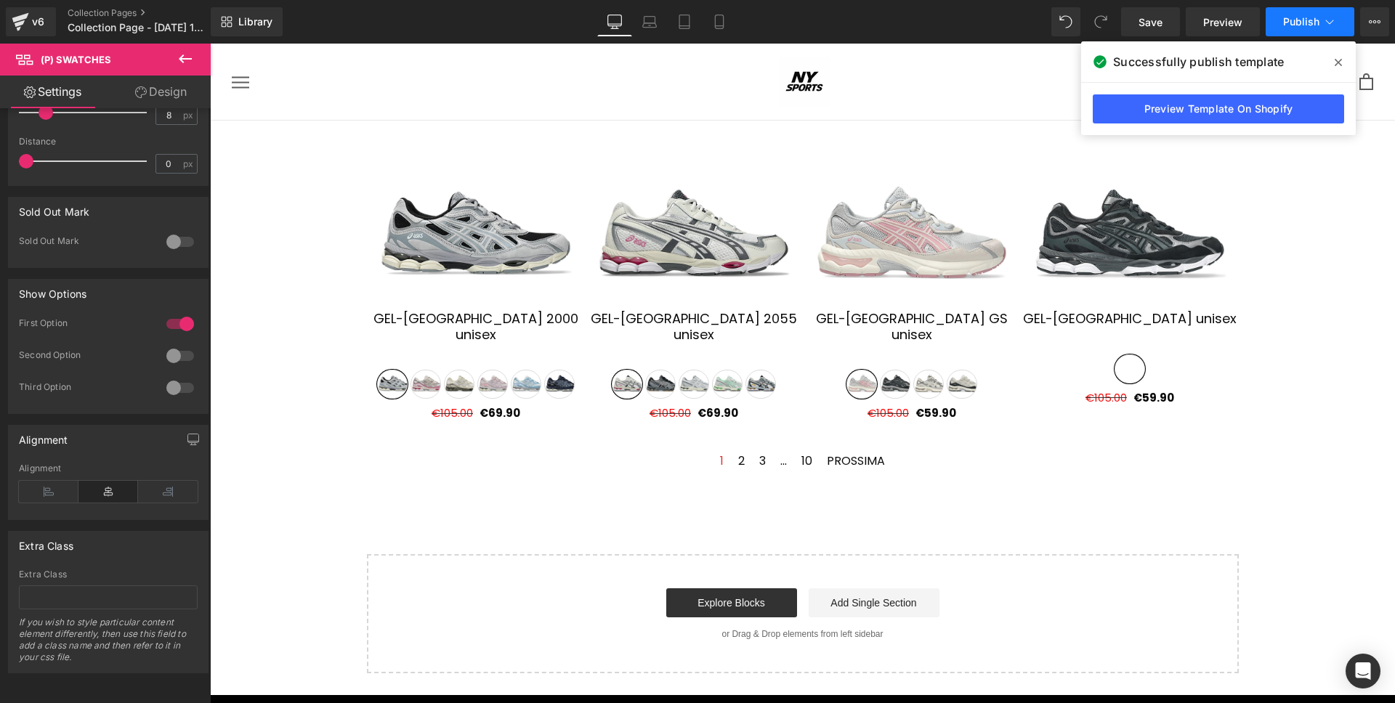
click at [1279, 28] on button "Publish" at bounding box center [1309, 21] width 89 height 29
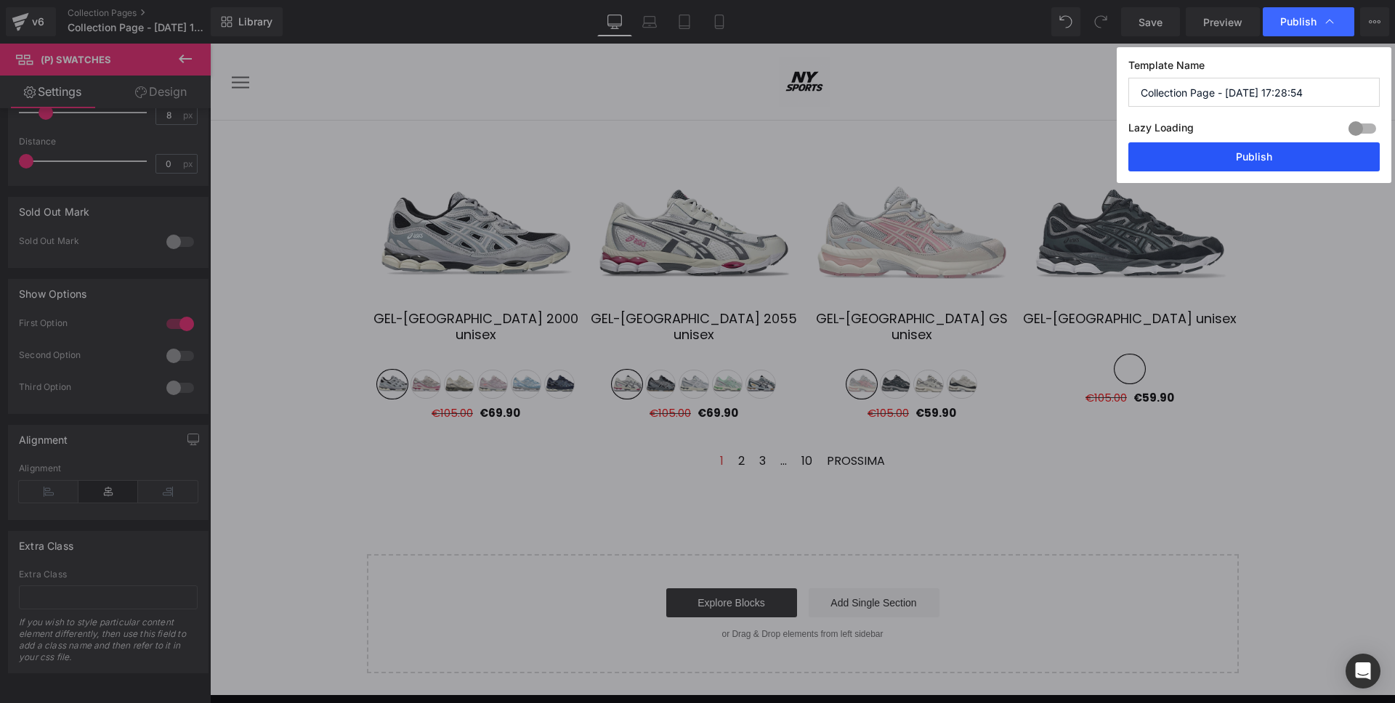
drag, startPoint x: 1265, startPoint y: 161, endPoint x: 1177, endPoint y: 126, distance: 95.2
click at [1265, 161] on button "Publish" at bounding box center [1253, 156] width 251 height 29
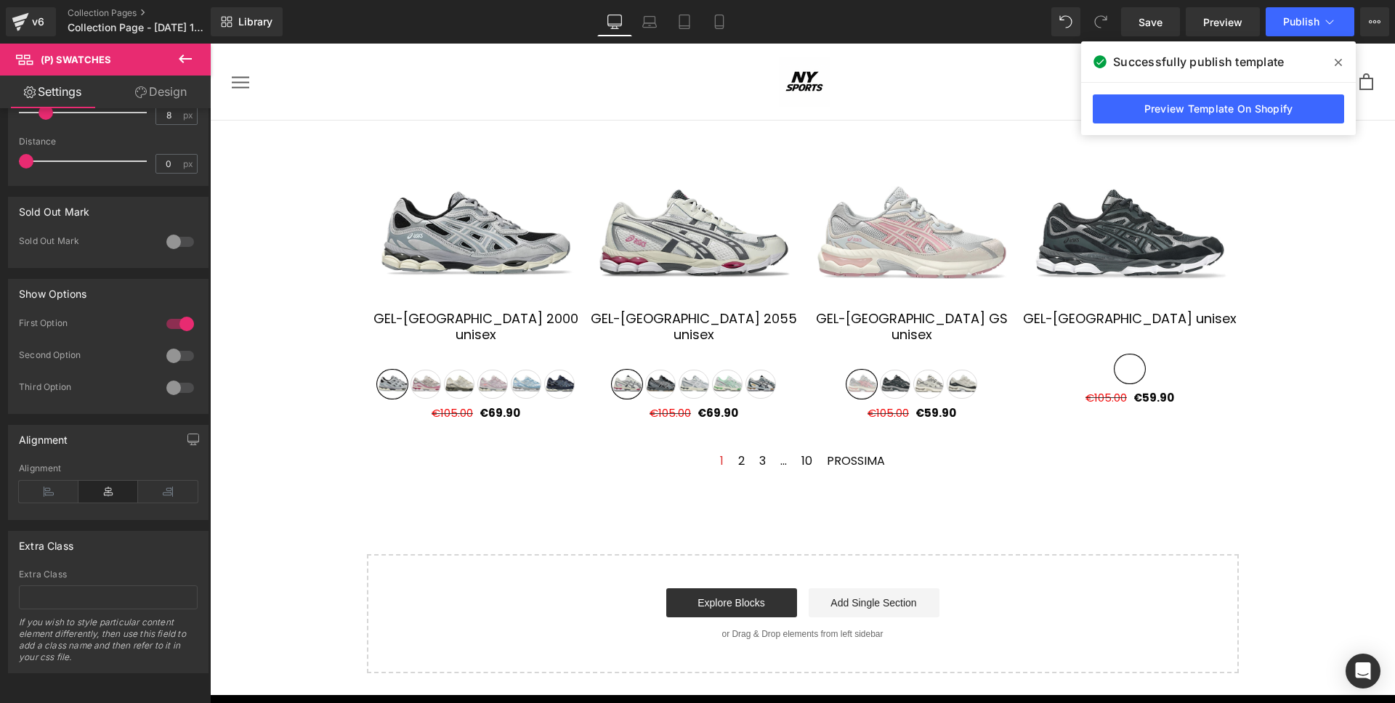
click at [1336, 62] on icon at bounding box center [1337, 63] width 7 height 12
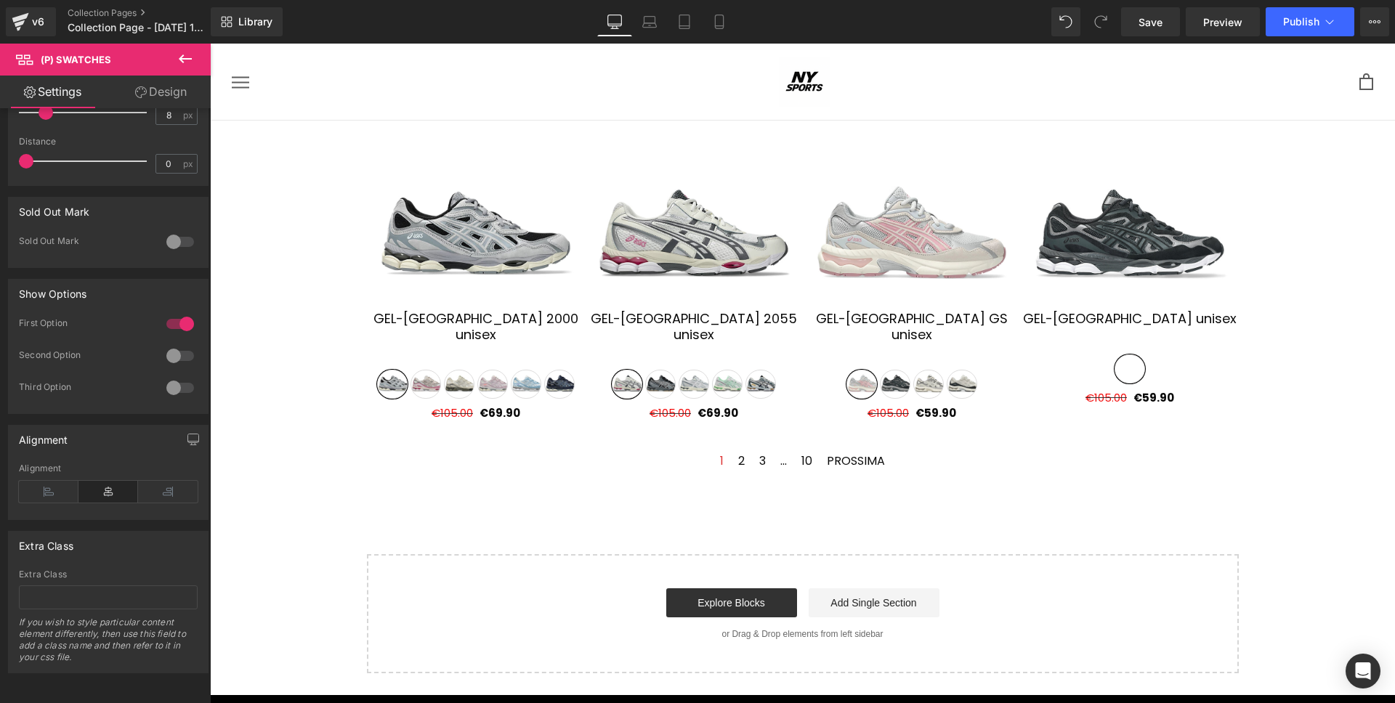
click at [1313, 37] on div "Library Desktop Desktop Laptop Tablet Mobile Save Preview Publish Scheduled Vie…" at bounding box center [803, 22] width 1184 height 44
click at [1313, 28] on button "Publish" at bounding box center [1309, 21] width 89 height 29
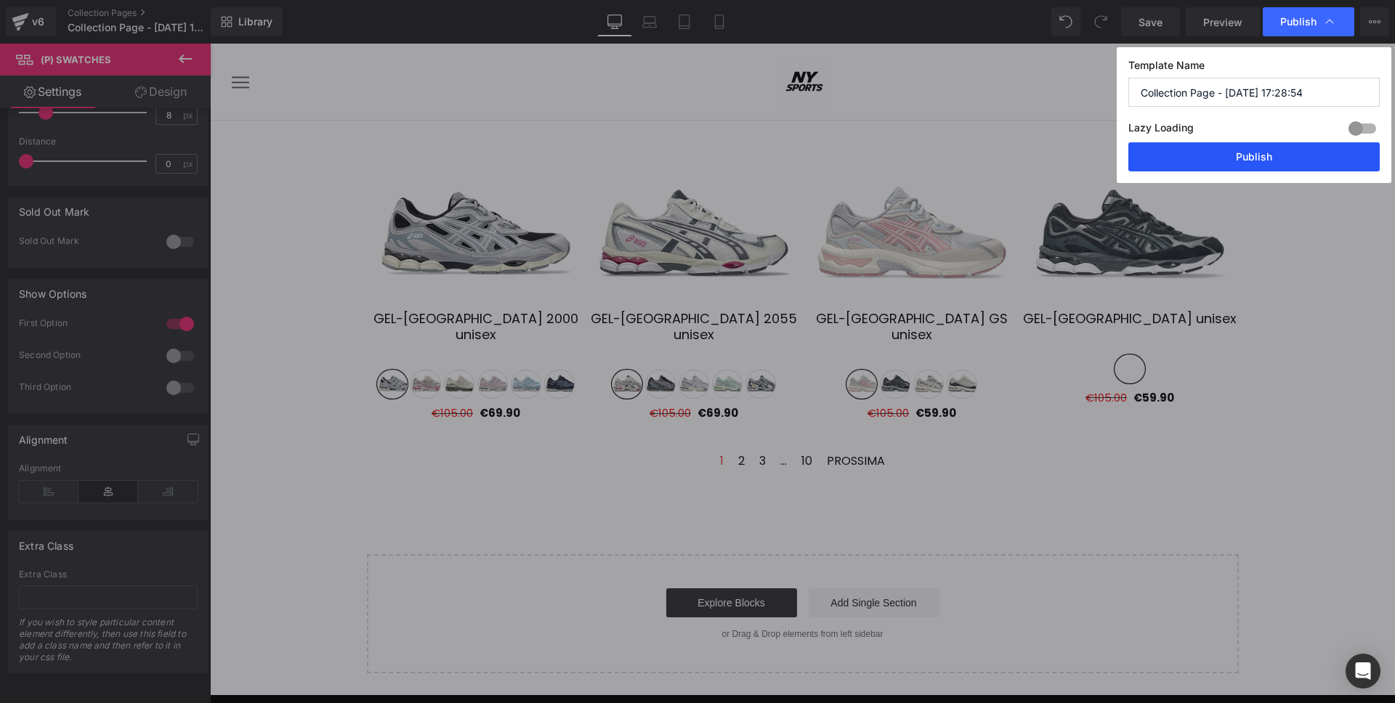
click at [1275, 158] on button "Publish" at bounding box center [1253, 156] width 251 height 29
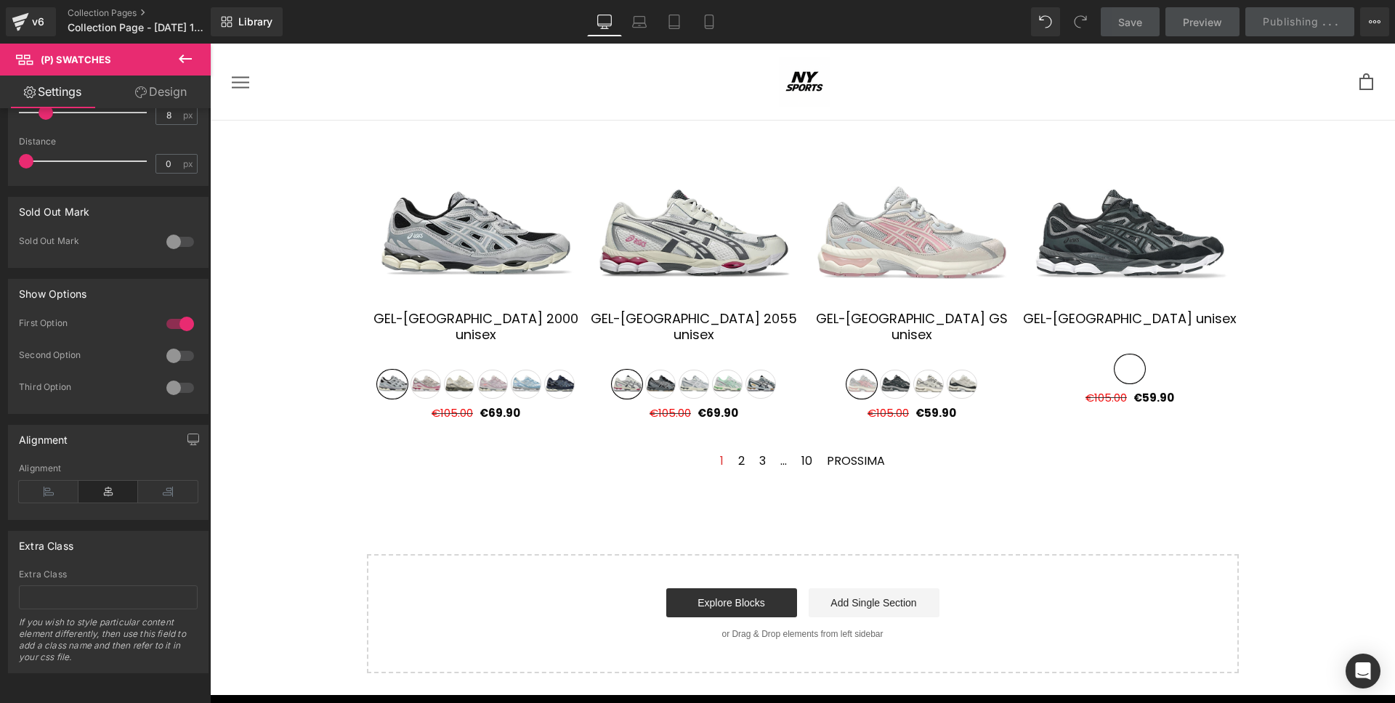
click at [1273, 145] on div "Sale Off" at bounding box center [802, 397] width 1185 height 553
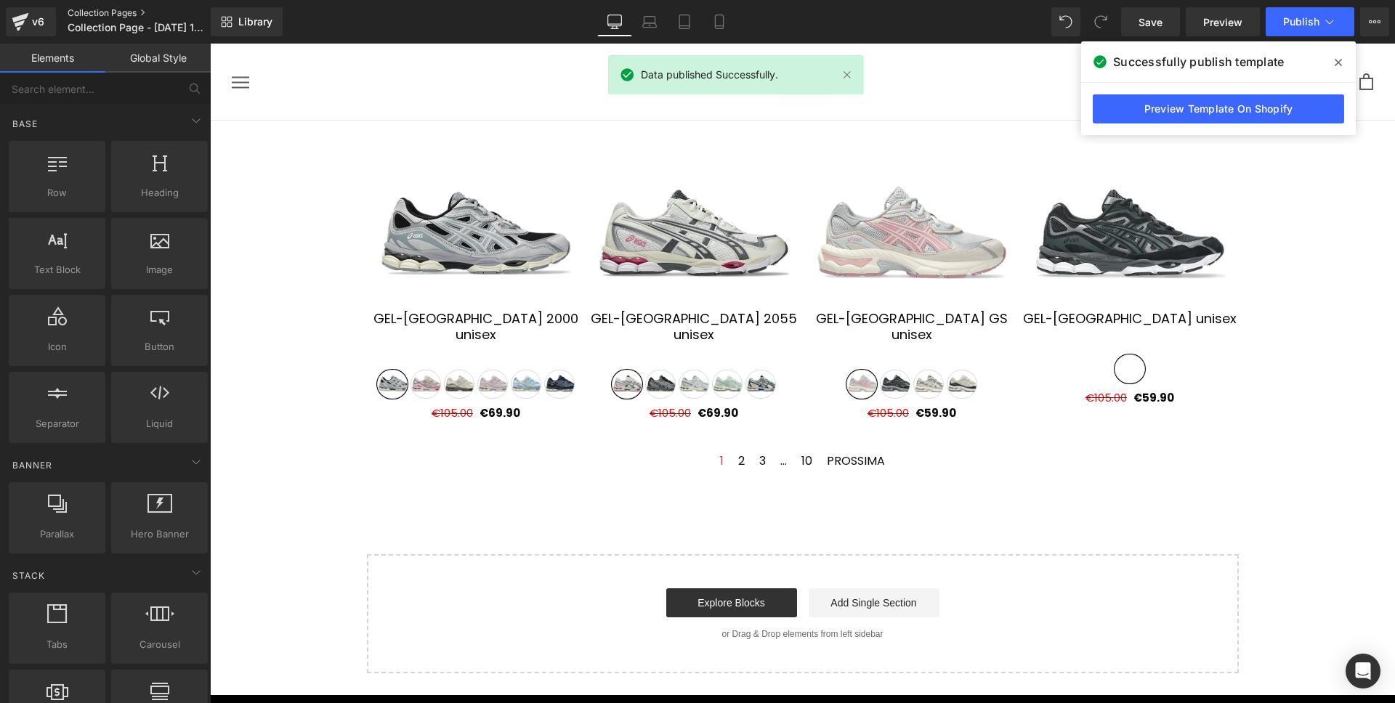
click at [118, 11] on link "Collection Pages" at bounding box center [151, 13] width 167 height 12
